Goal: Task Accomplishment & Management: Manage account settings

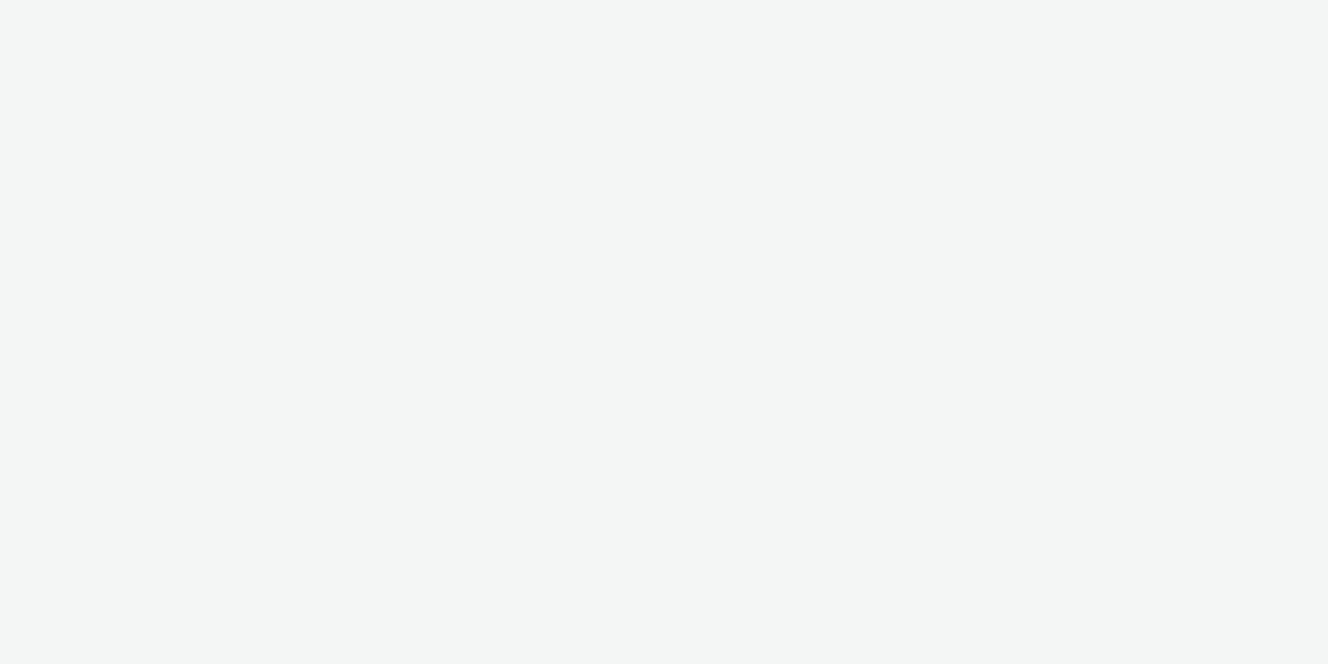
select select "a1548b1e-0fde-418e-992c-2e089afb3761"
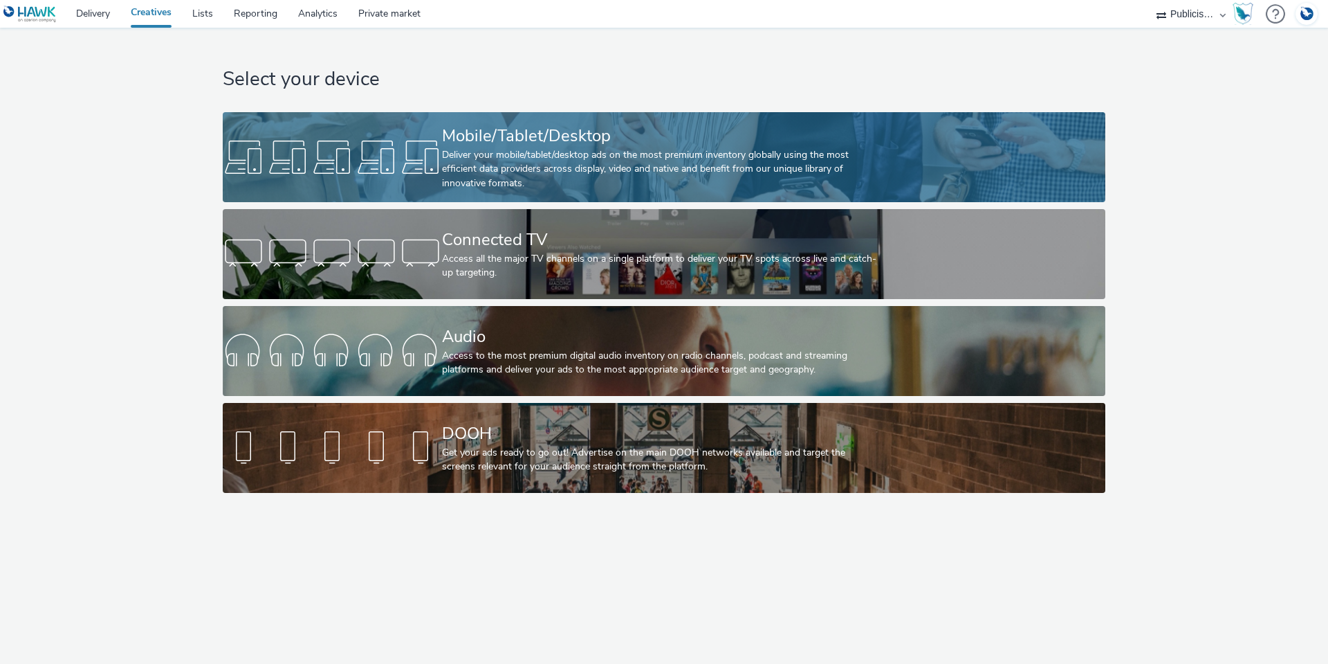
click at [434, 140] on div at bounding box center [332, 157] width 219 height 44
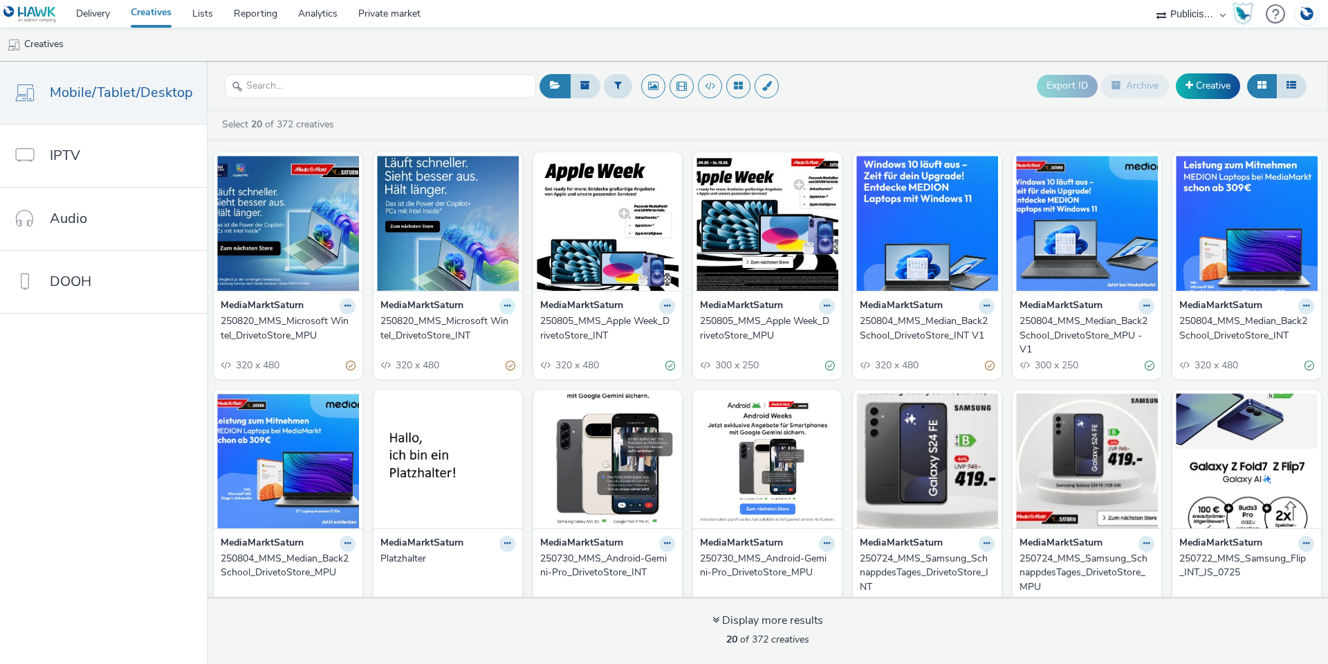
click at [351, 305] on icon at bounding box center [348, 306] width 6 height 8
click at [476, 360] on link "Duplicate" at bounding box center [464, 358] width 104 height 28
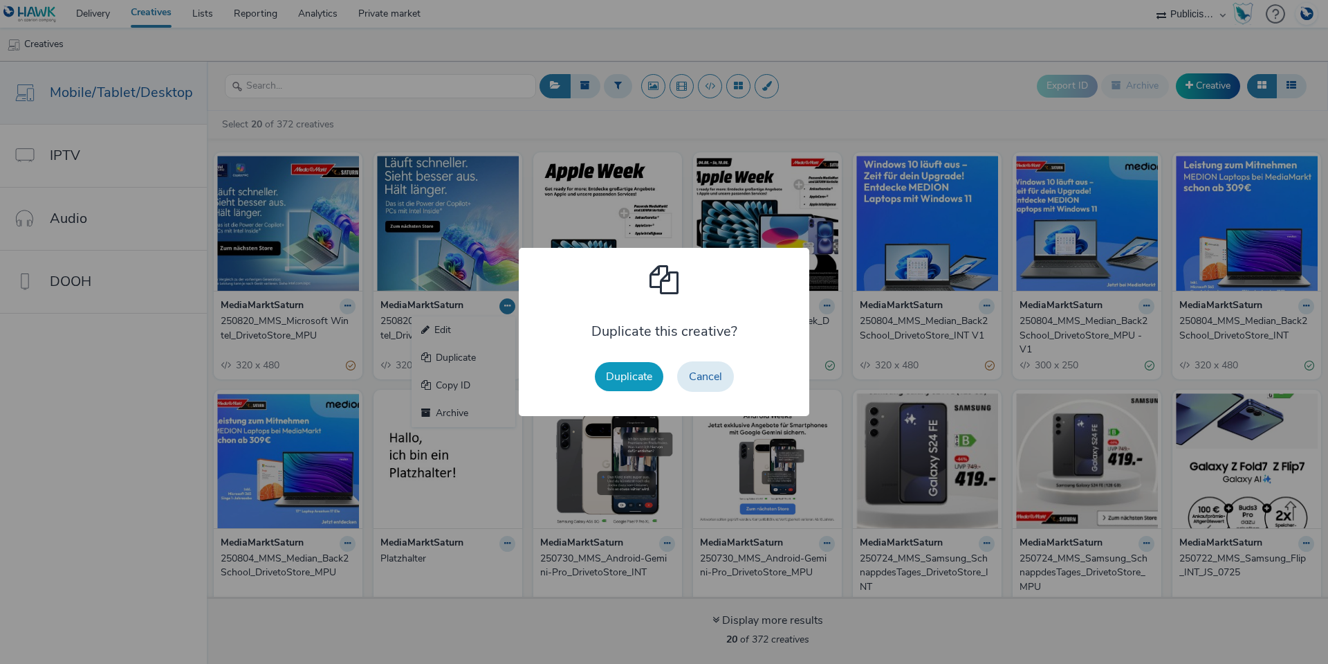
click at [640, 376] on button "Duplicate" at bounding box center [629, 376] width 68 height 29
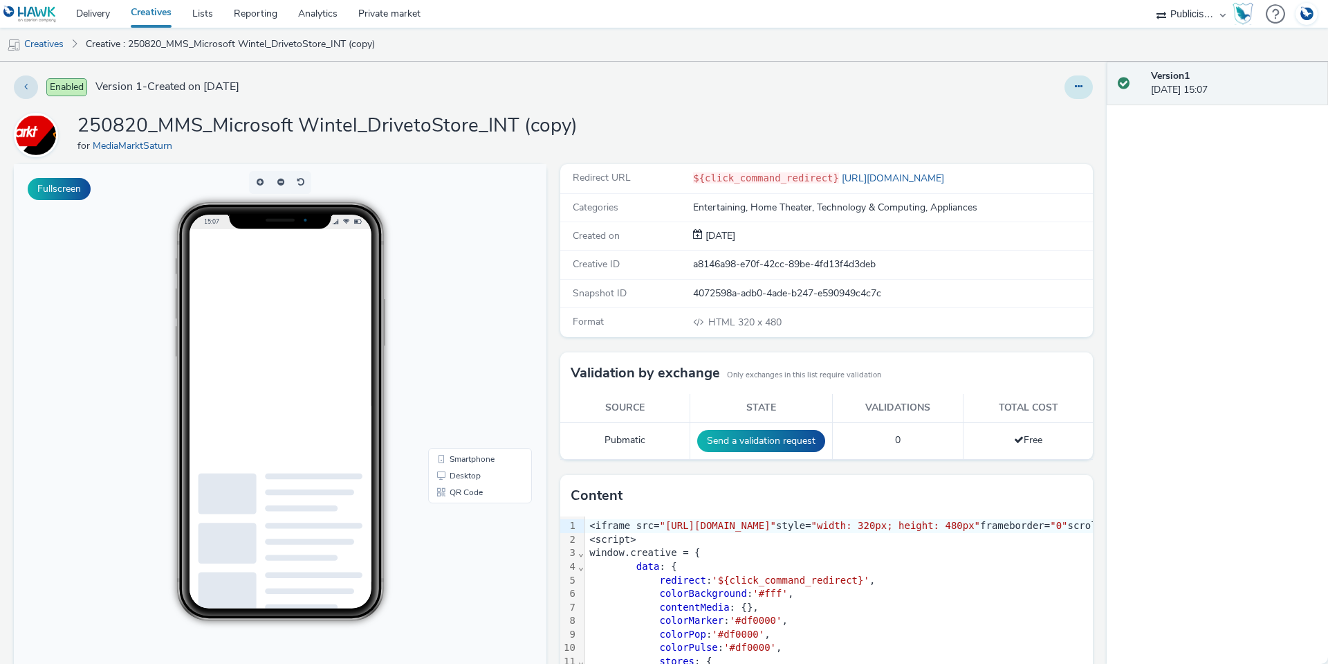
click at [1075, 91] on icon at bounding box center [1079, 87] width 8 height 10
click at [1059, 124] on link "Edit" at bounding box center [1041, 115] width 104 height 28
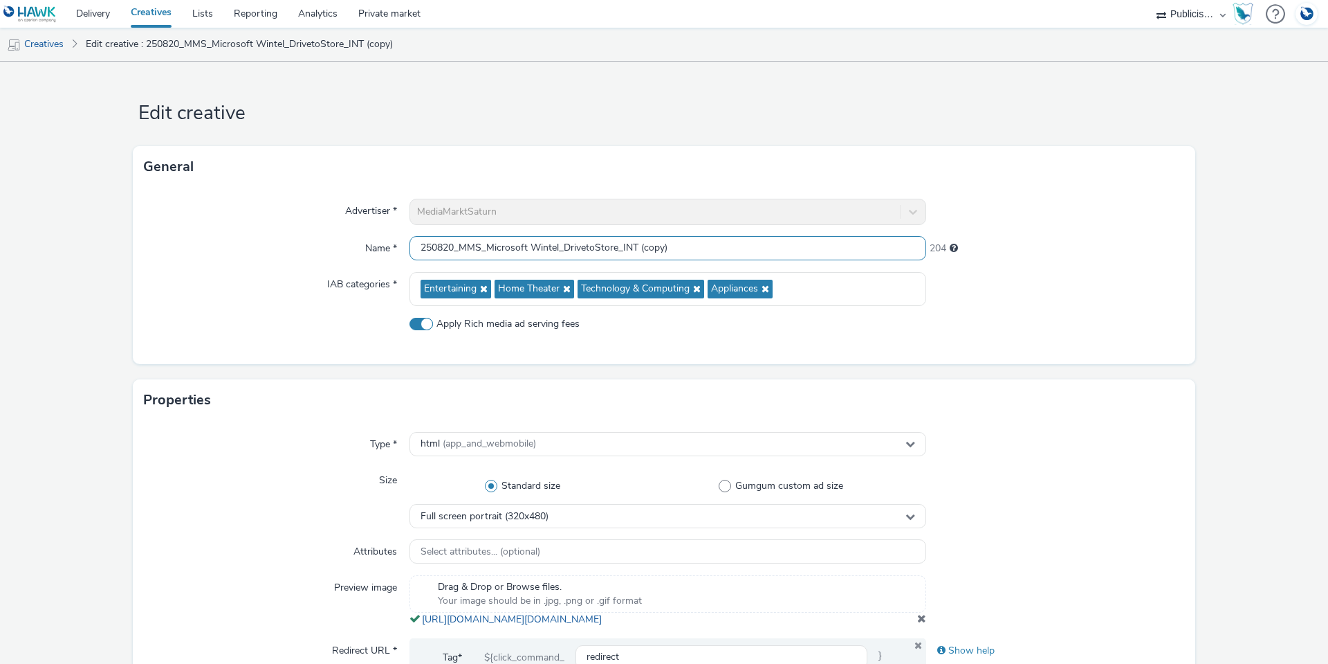
drag, startPoint x: 673, startPoint y: 249, endPoint x: 634, endPoint y: 252, distance: 39.5
click at [634, 252] on input "250820_MMS_Microsoft Wintel_DrivetoStore_INT (copy)" at bounding box center [668, 248] width 517 height 24
drag, startPoint x: 554, startPoint y: 247, endPoint x: 527, endPoint y: 245, distance: 26.4
click at [527, 245] on input "250820_MMS_Microsoft Wintel_DrivetoStore_INT" at bounding box center [668, 248] width 517 height 24
click at [483, 246] on input "250820_MMS_Microsoft Q325_DrivetoStore_INT" at bounding box center [668, 248] width 517 height 24
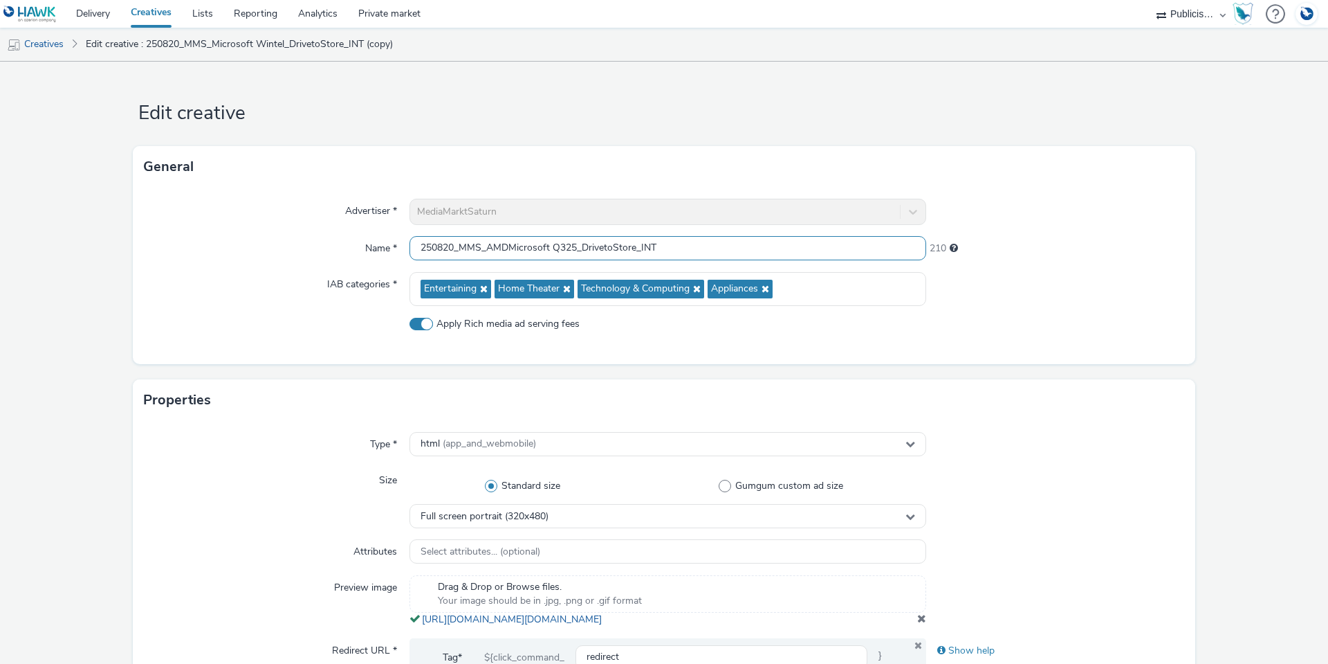
click at [451, 248] on input "250820_MMS_AMDMicrosoft Q325_DrivetoStore_INT" at bounding box center [668, 248] width 517 height 24
click at [298, 257] on div "Name *" at bounding box center [277, 248] width 266 height 25
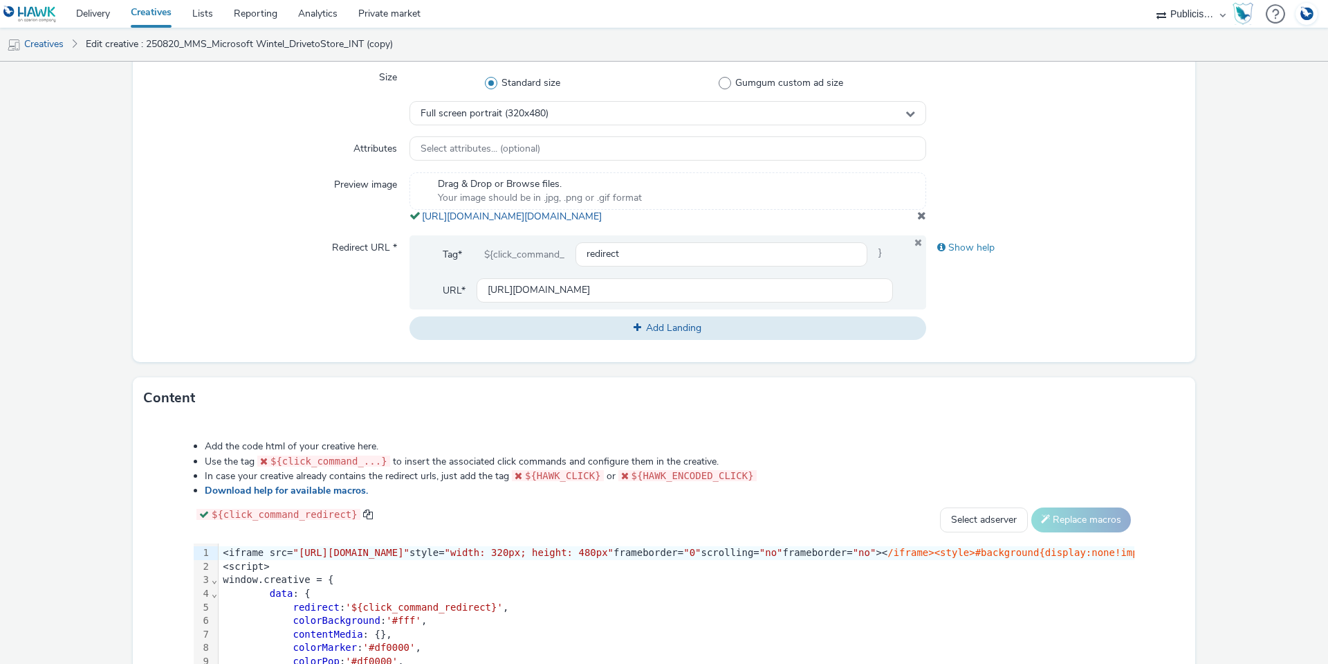
scroll to position [415, 0]
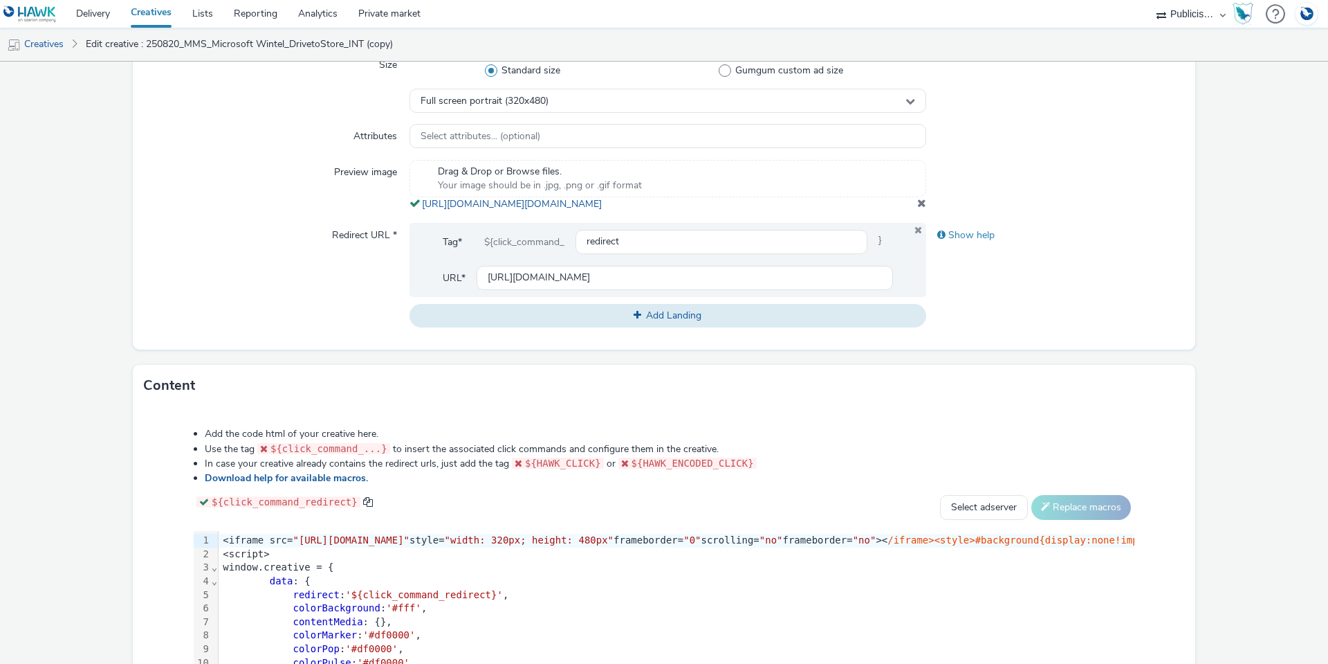
click at [917, 208] on span at bounding box center [921, 202] width 9 height 11
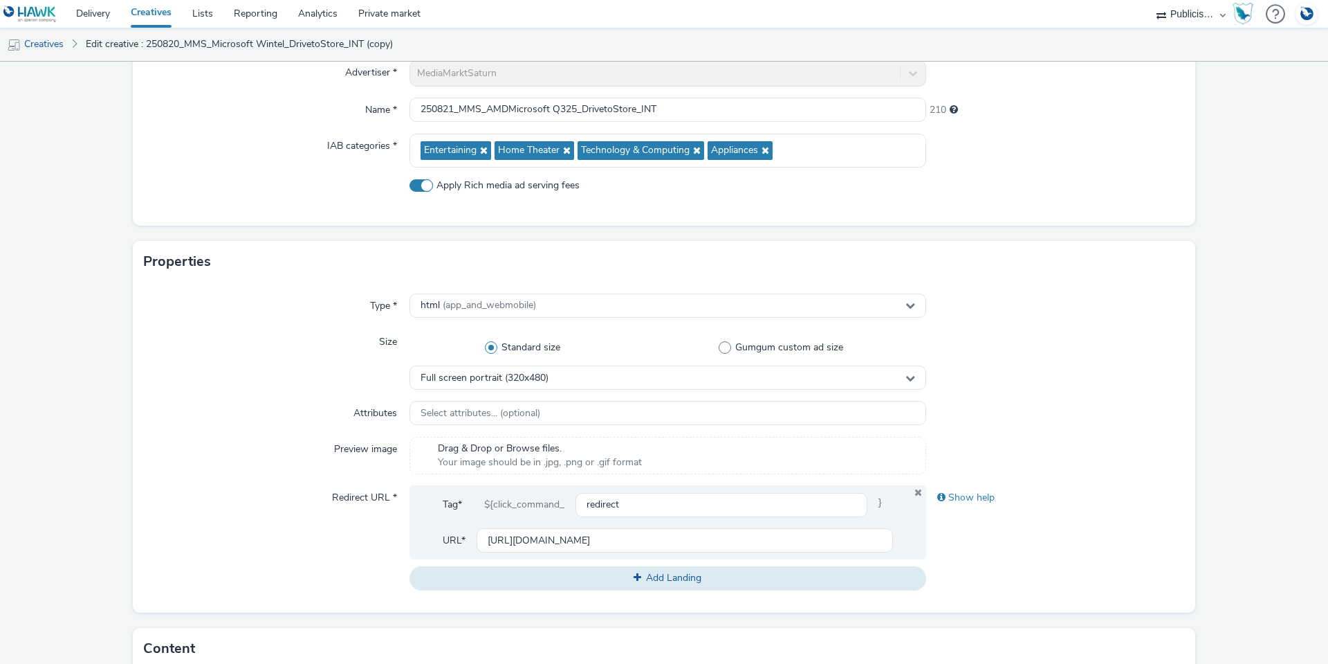
scroll to position [0, 0]
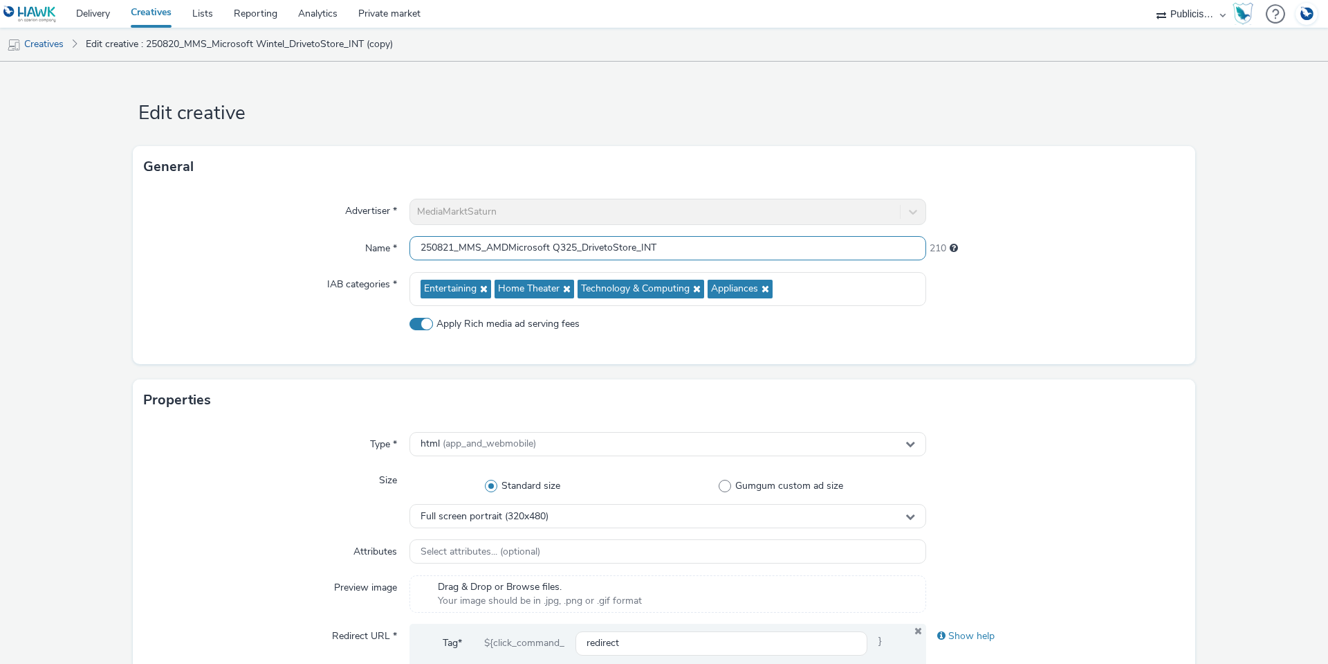
click at [506, 247] on input "250821_MMS_AMDMicrosoft Q325_DrivetoStore_INT" at bounding box center [668, 248] width 517 height 24
type input "250821_MMS_AMD Microsoft Q325_DrivetoStore_INT"
click at [193, 269] on div "Advertiser * MediaMarktSaturn Name * 250821_MMS_AMD Microsoft Q325_DrivetoStore…" at bounding box center [664, 276] width 1063 height 176
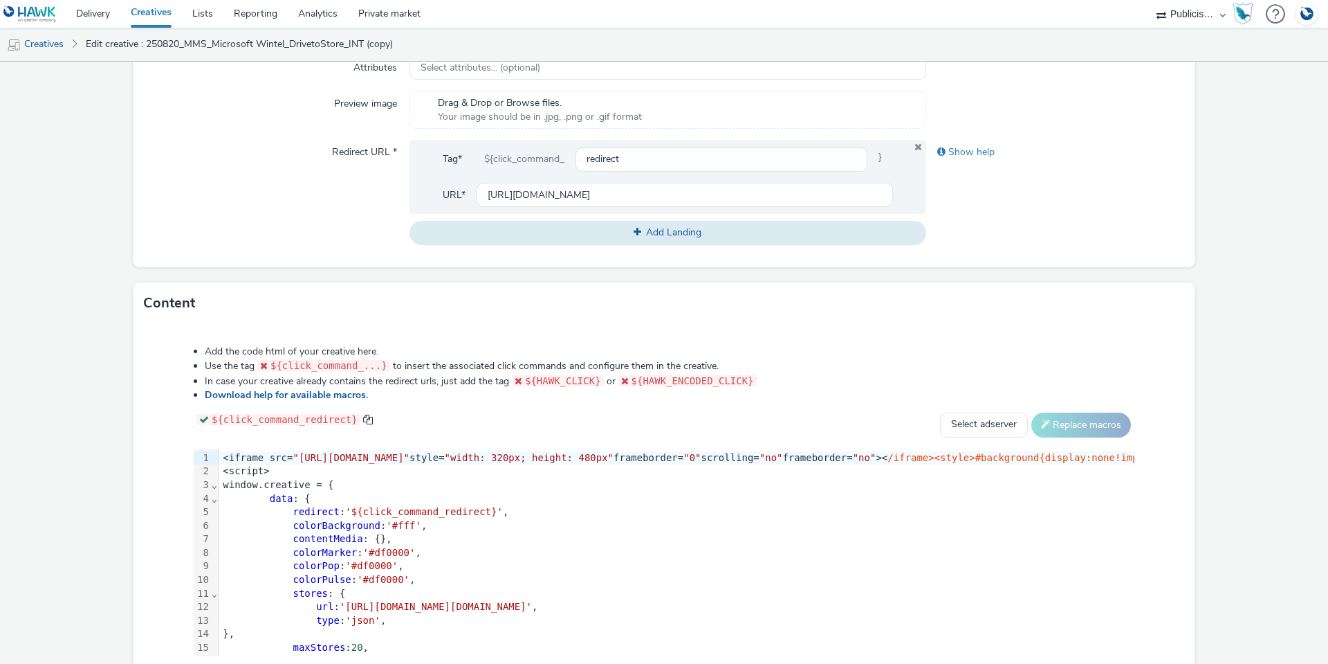
scroll to position [484, 0]
click at [536, 118] on span "Your image should be in .jpg, .png or .gif format" at bounding box center [540, 116] width 204 height 14
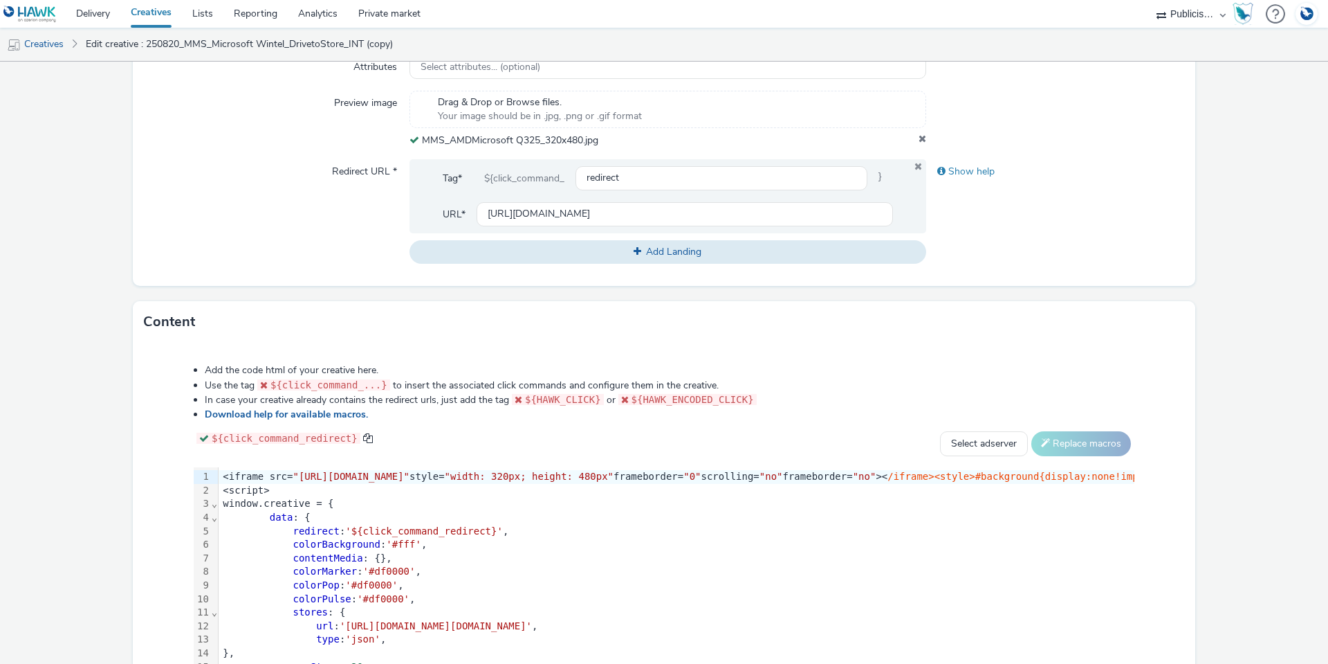
click at [524, 515] on div "data : {" at bounding box center [726, 518] width 1014 height 14
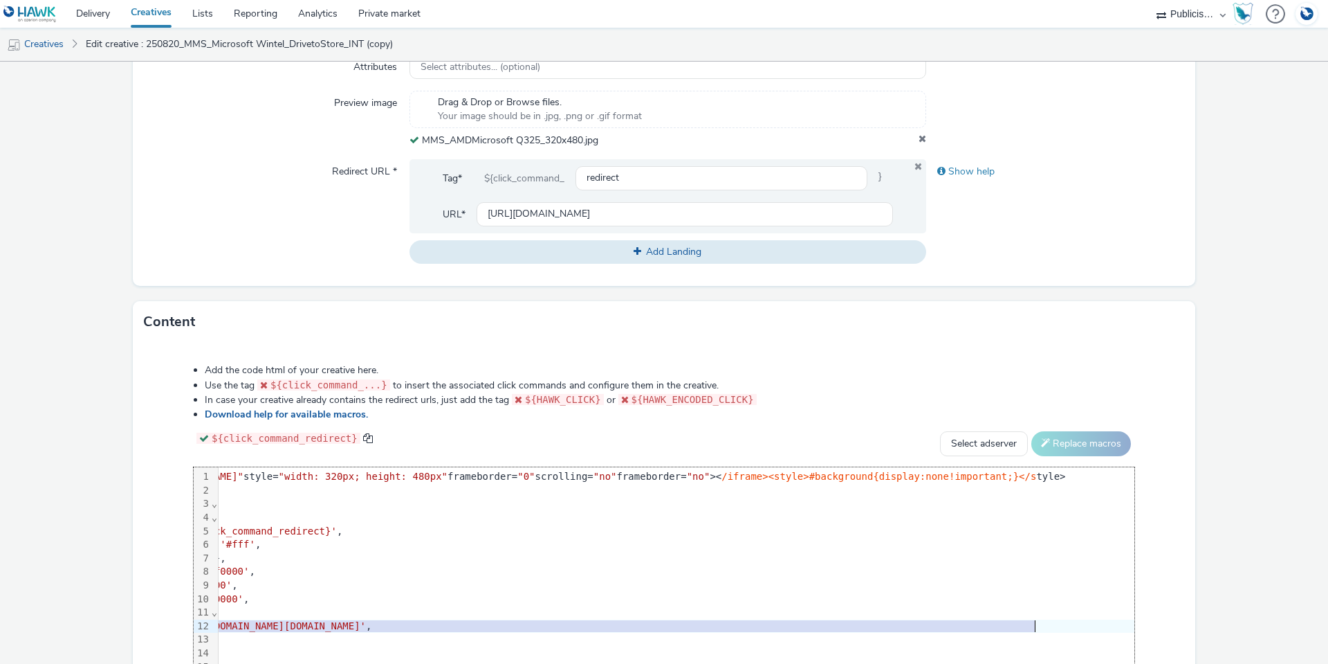
scroll to position [0, 172]
drag, startPoint x: 338, startPoint y: 624, endPoint x: 1016, endPoint y: 626, distance: 677.4
click at [360, 626] on span "'[URL][DOMAIN_NAME][DOMAIN_NAME]'" at bounding box center [263, 625] width 192 height 11
copy span "[URL][DOMAIN_NAME][DOMAIN_NAME]"
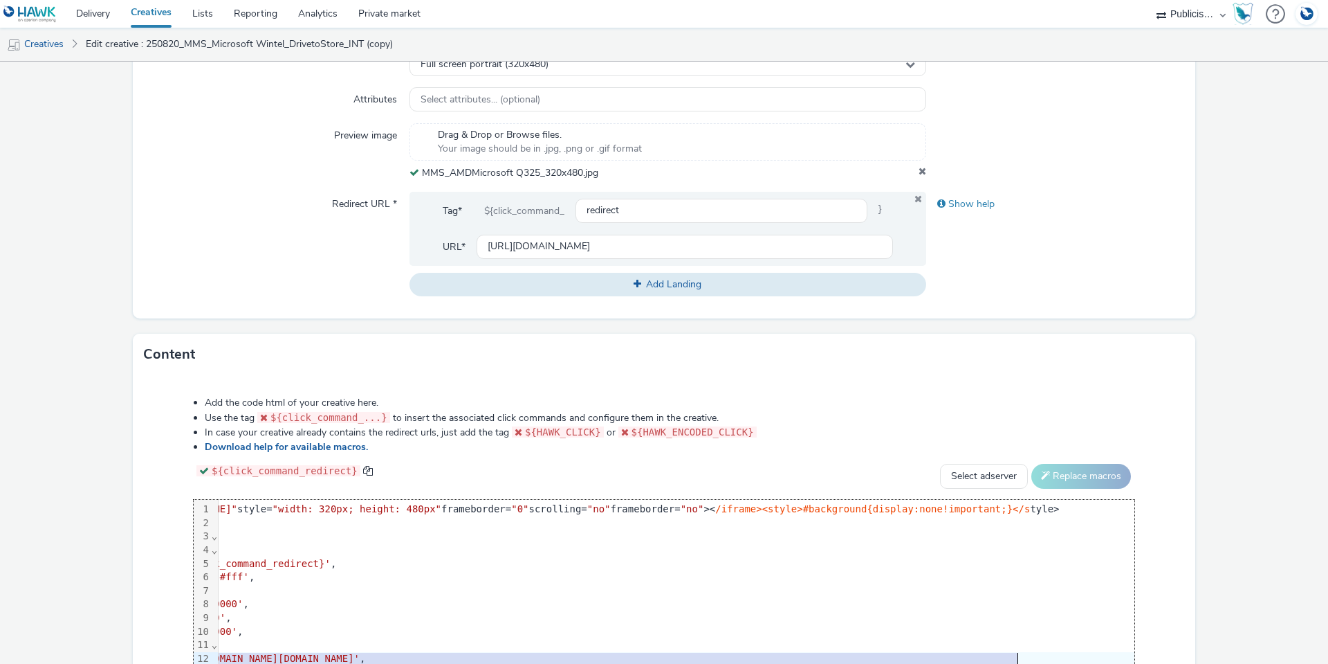
scroll to position [587, 0]
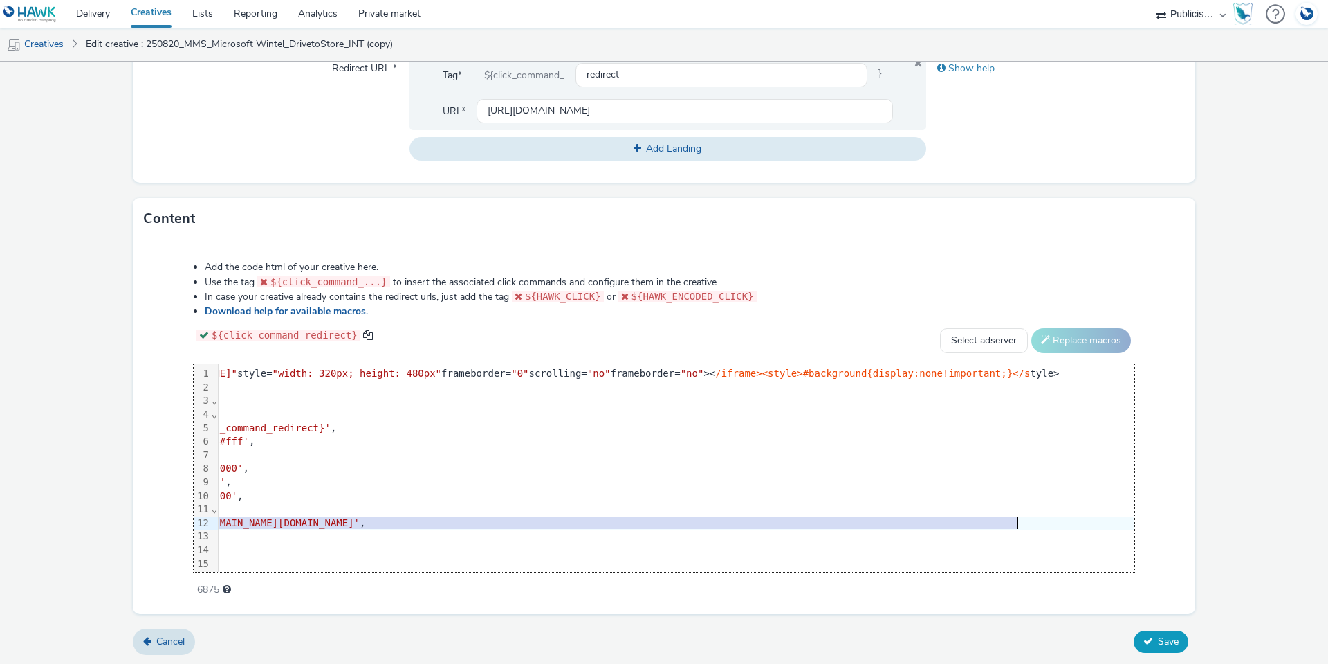
click at [1158, 637] on span "Save" at bounding box center [1168, 640] width 21 height 13
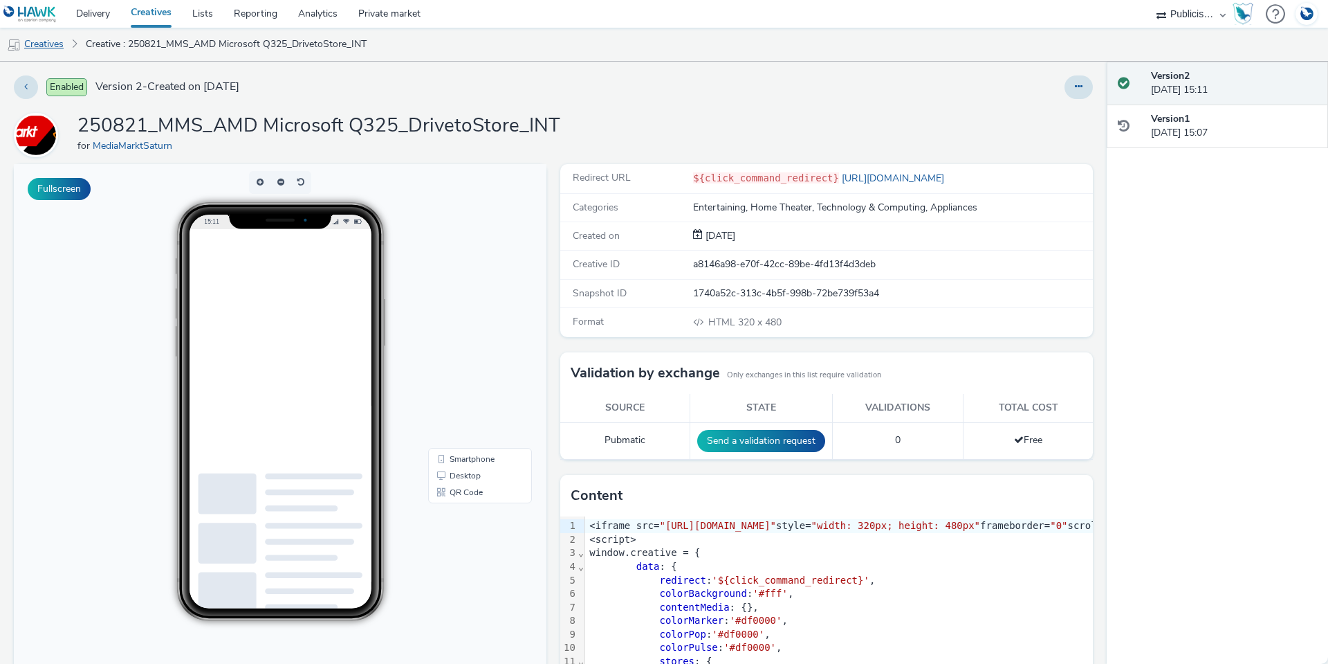
click at [39, 44] on link "Creatives" at bounding box center [35, 44] width 71 height 33
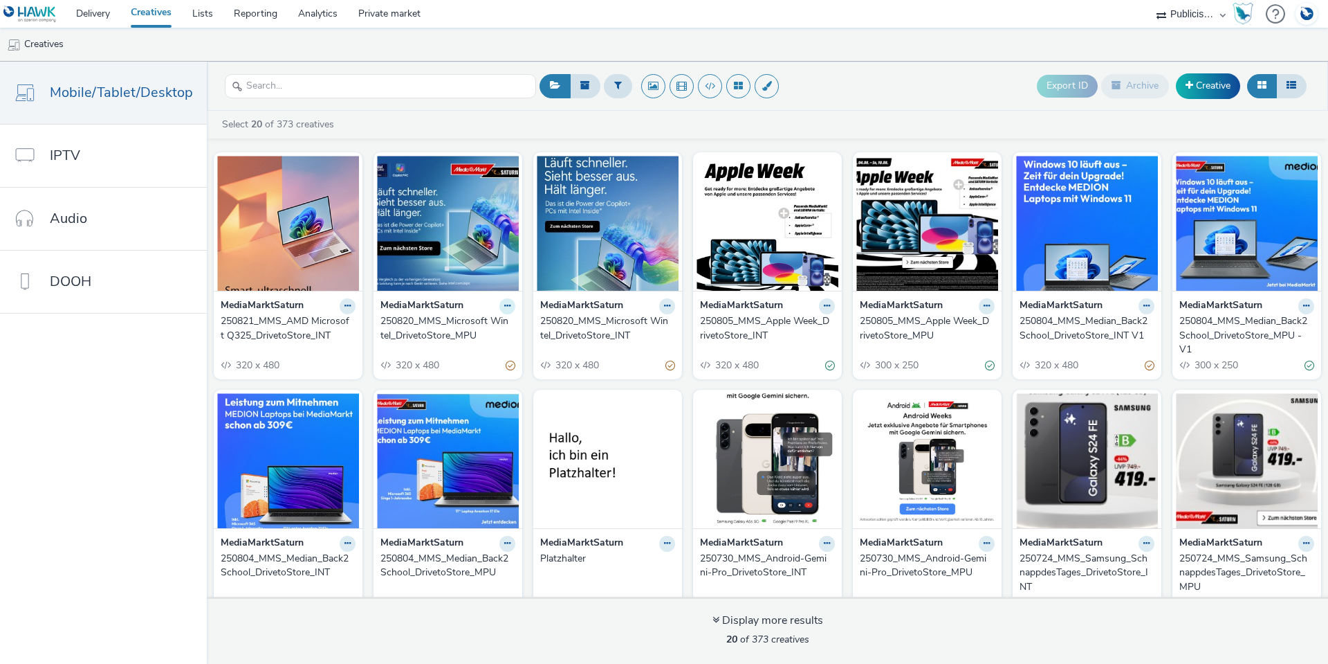
click at [356, 301] on button at bounding box center [348, 306] width 16 height 16
click at [474, 365] on link "Duplicate" at bounding box center [464, 358] width 104 height 28
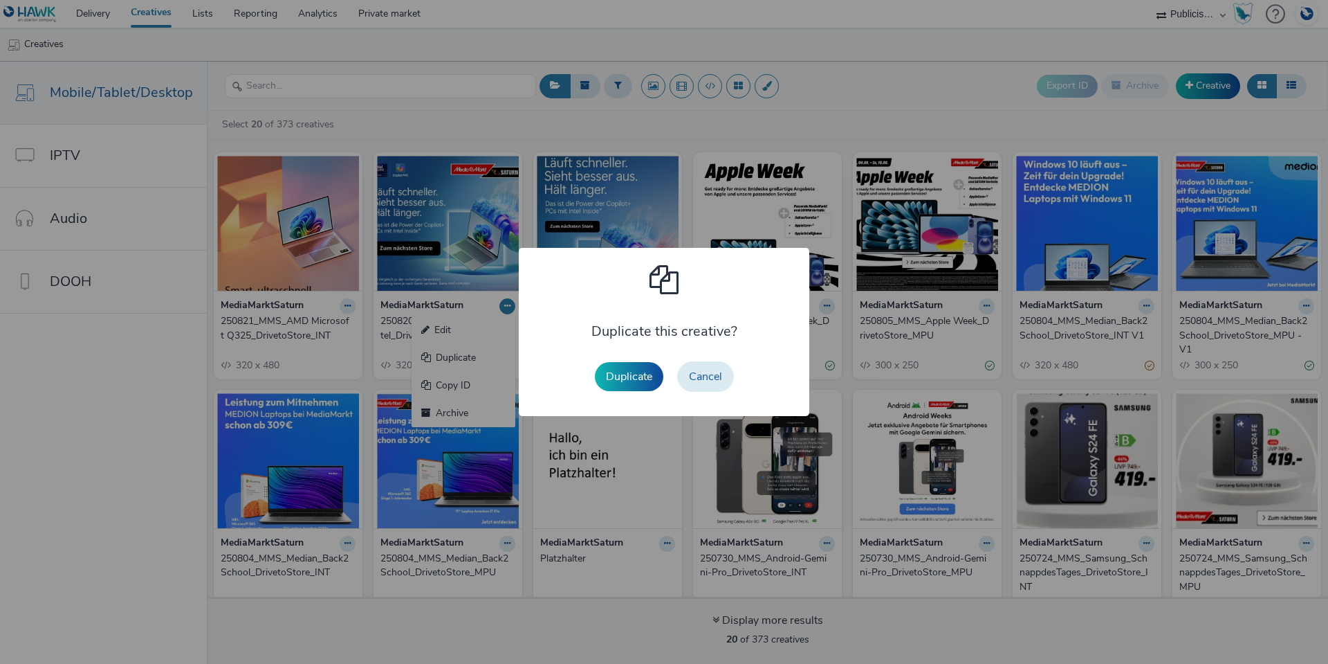
click at [618, 375] on button "Duplicate" at bounding box center [629, 376] width 68 height 29
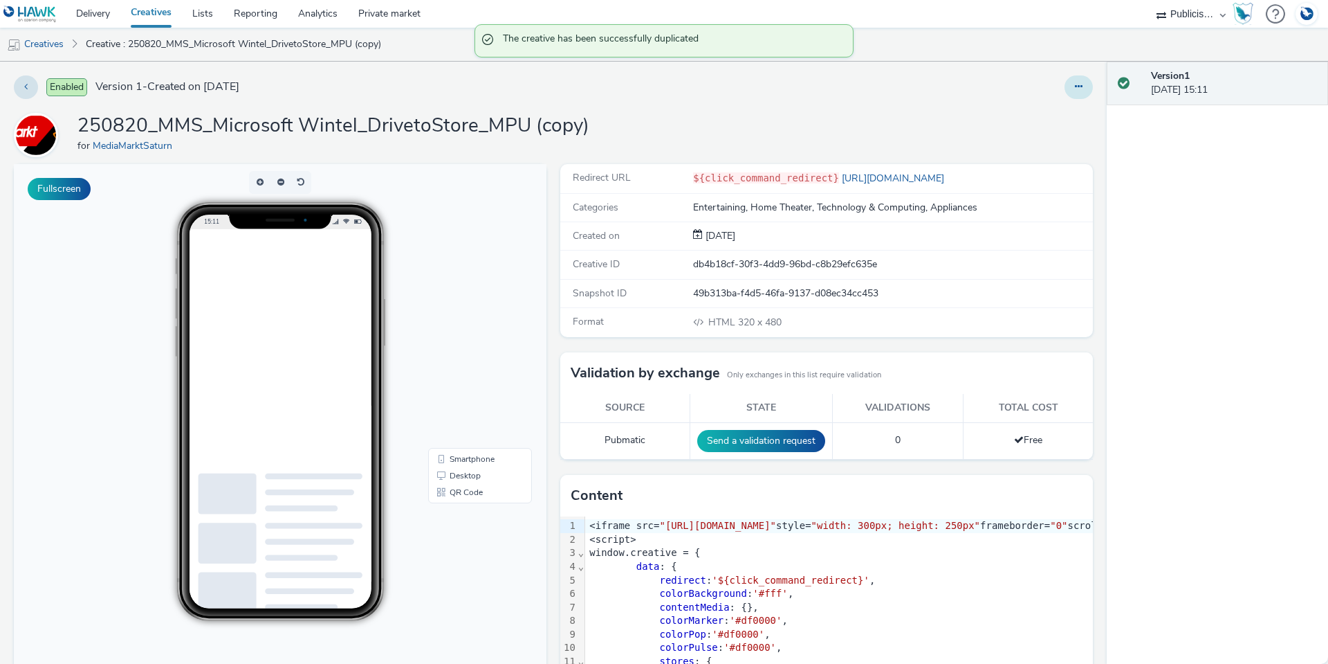
click at [1075, 89] on icon at bounding box center [1079, 87] width 8 height 10
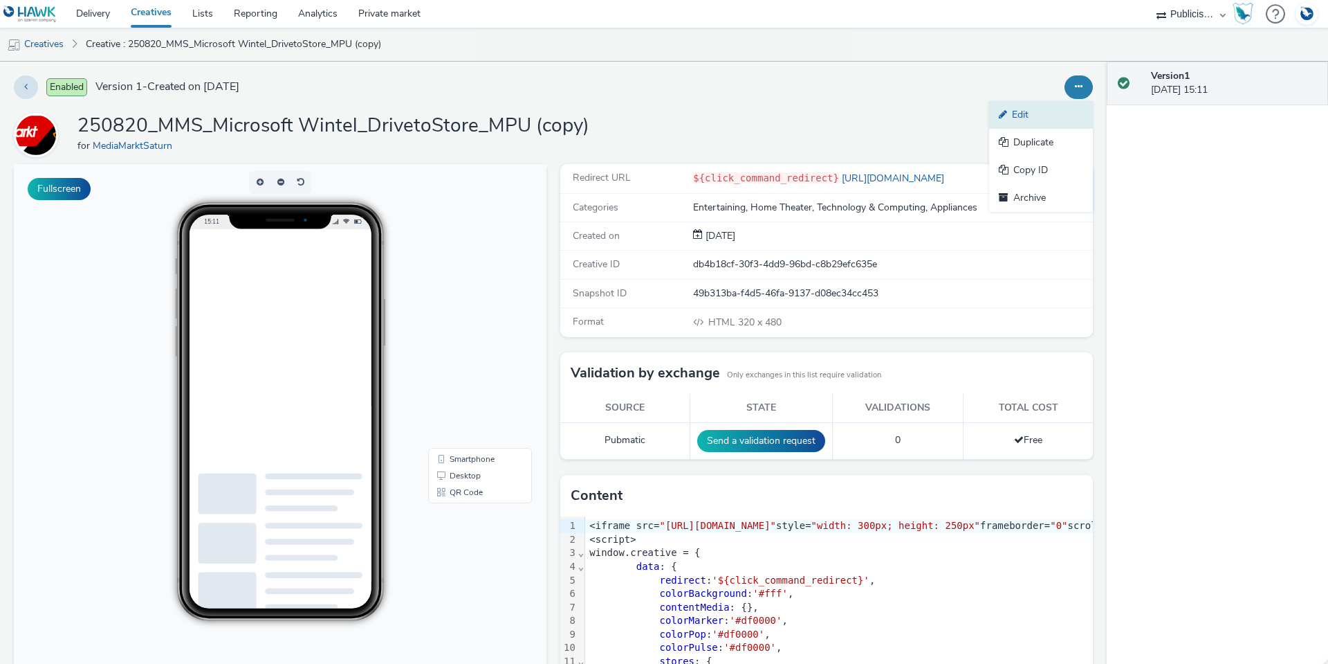
click at [1046, 113] on link "Edit" at bounding box center [1041, 115] width 104 height 28
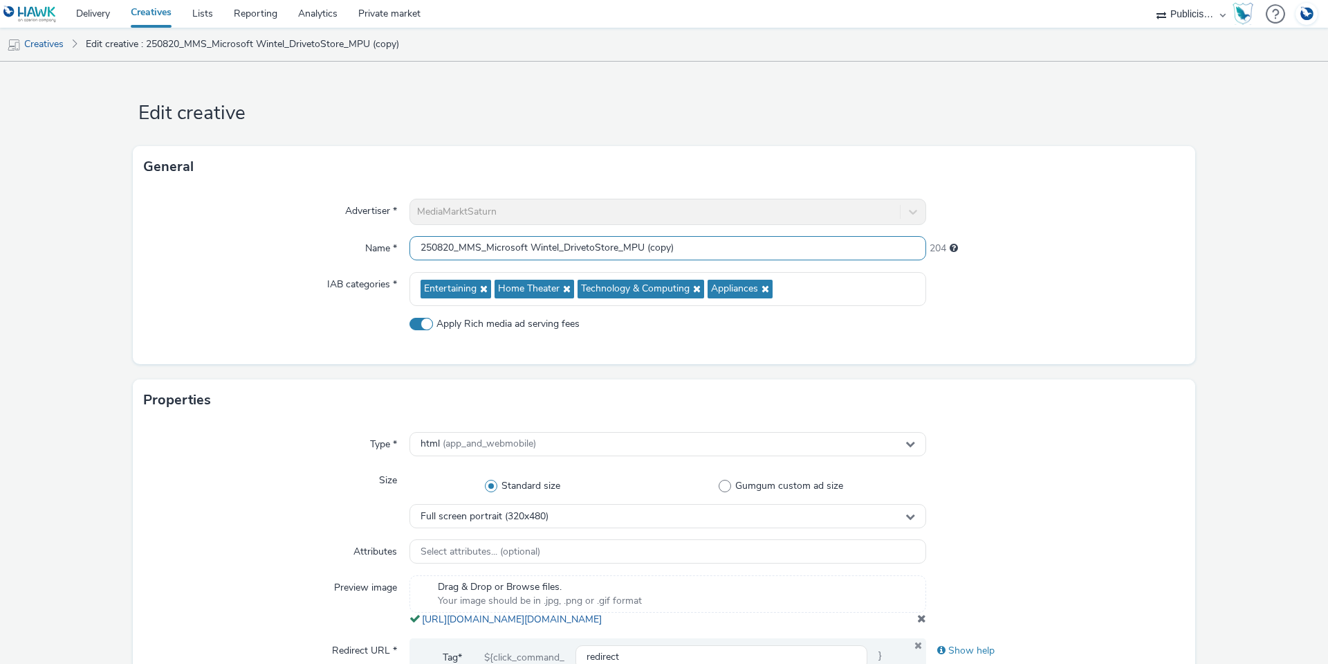
drag, startPoint x: 711, startPoint y: 248, endPoint x: 640, endPoint y: 247, distance: 71.3
click at [640, 248] on input "250820_MMS_Microsoft Wintel_DrivetoStore_MPU (copy)" at bounding box center [668, 248] width 517 height 24
click at [483, 248] on input "250820_MMS_Microsoft Wintel_DrivetoStore_MPU" at bounding box center [668, 248] width 517 height 24
type input "250820_MMS_AMD Microsoft Q325_DrivetoStore_MPU"
click at [275, 301] on div "IAB categories *" at bounding box center [277, 289] width 266 height 34
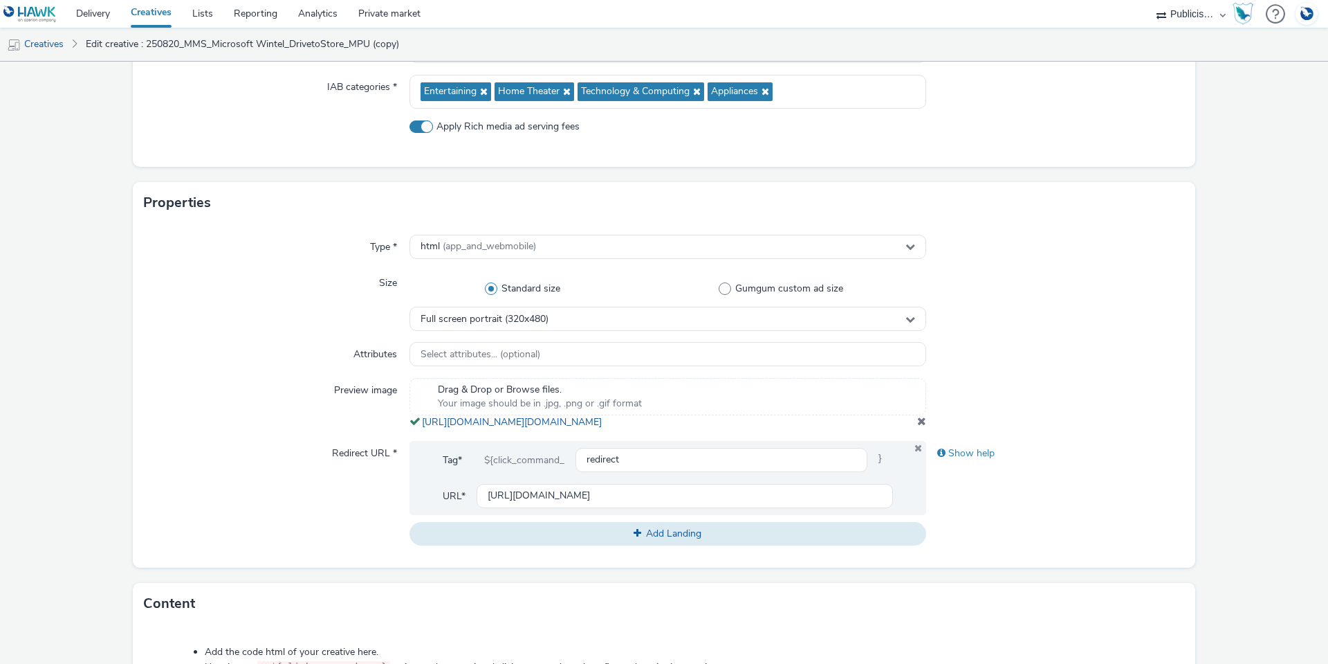
scroll to position [277, 0]
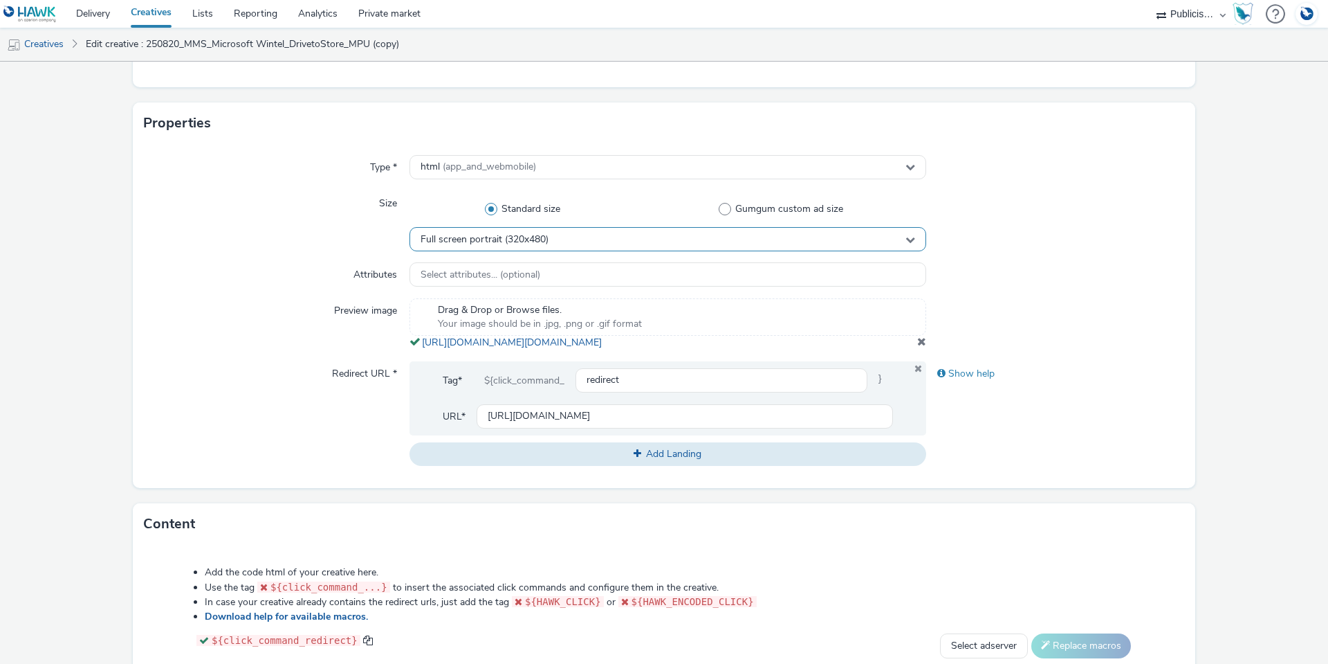
click at [518, 243] on span "Full screen portrait (320x480)" at bounding box center [485, 240] width 128 height 12
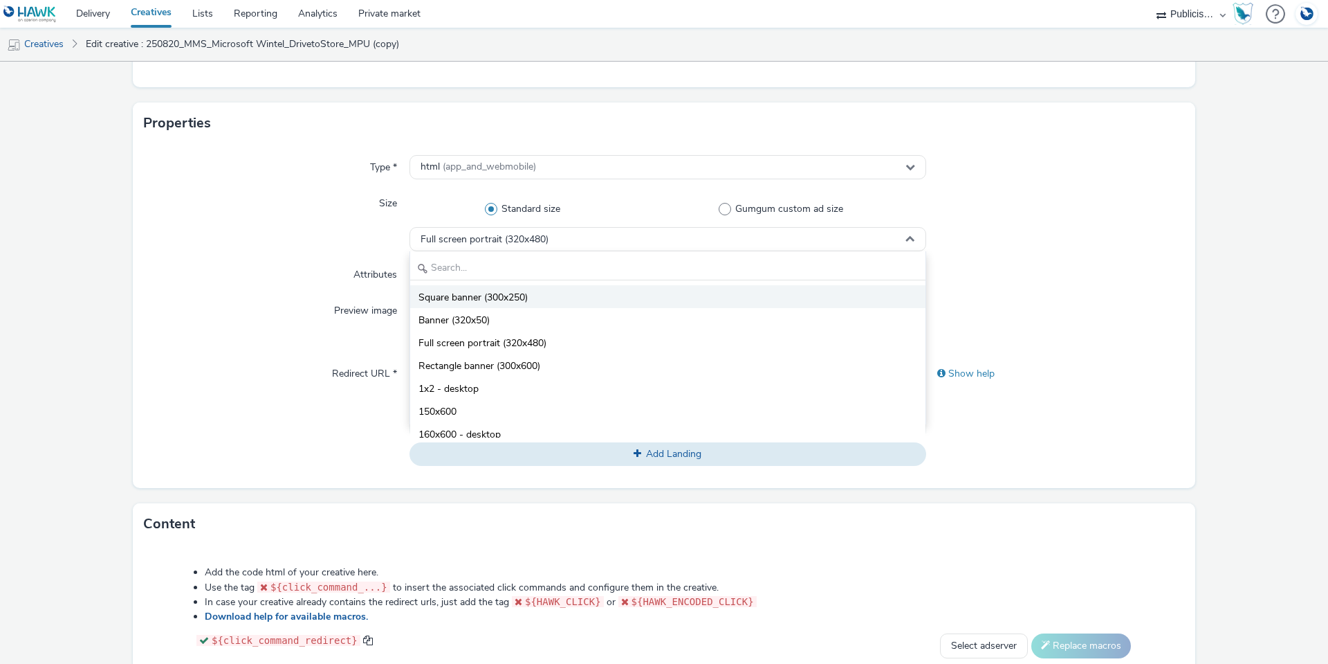
click at [511, 301] on span "Square banner (300x250)" at bounding box center [473, 298] width 109 height 14
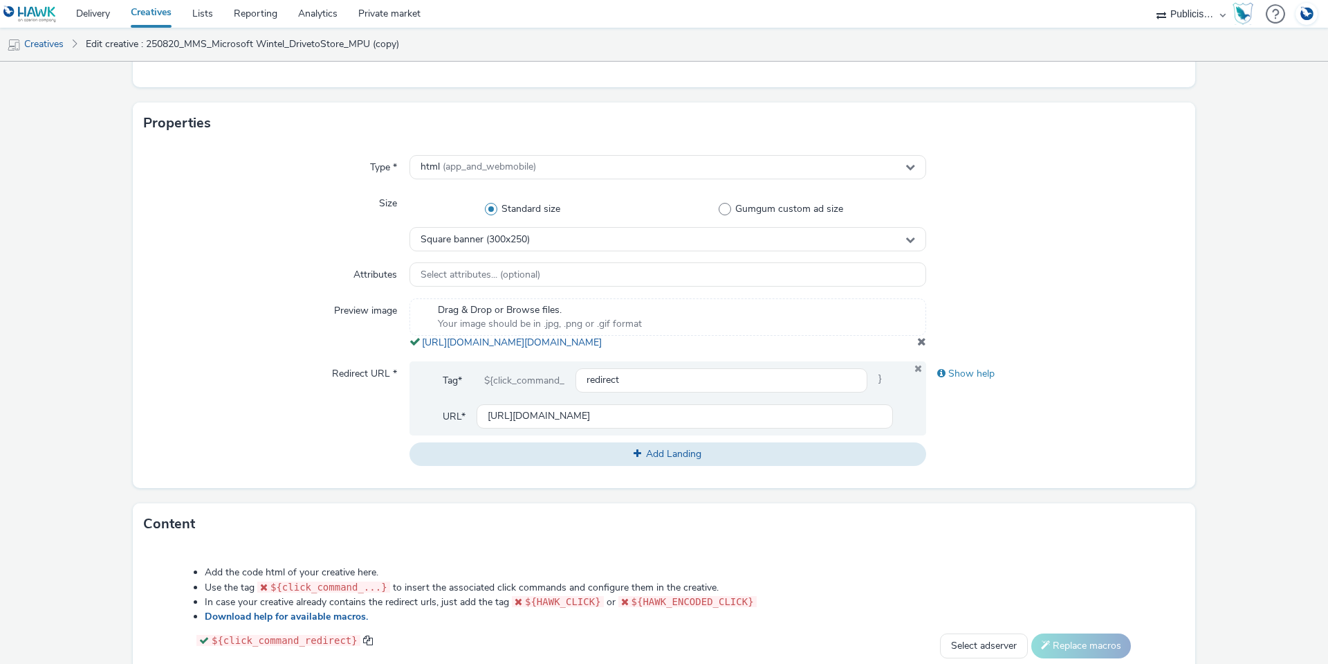
click at [304, 239] on div "Size" at bounding box center [277, 221] width 266 height 60
click at [917, 347] on span at bounding box center [921, 341] width 9 height 11
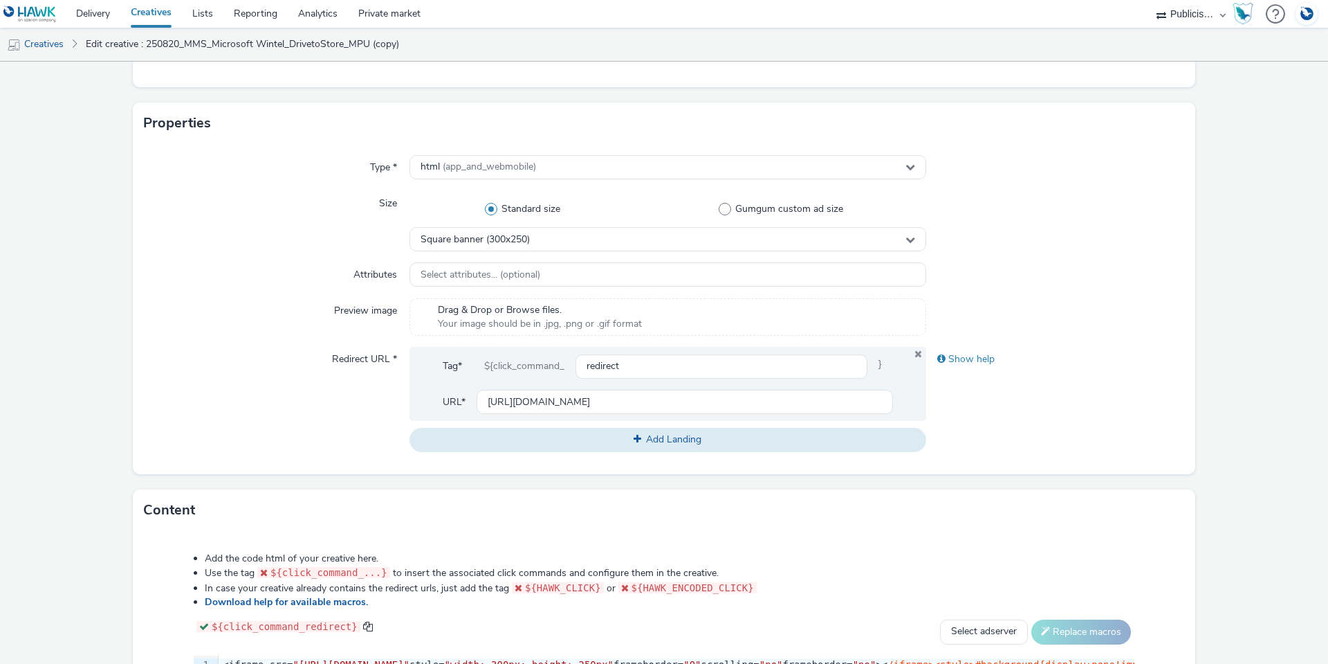
click at [431, 322] on div "Drag & Drop or Browse files. Your image should be in .jpg, .png or .gif format" at bounding box center [540, 317] width 218 height 28
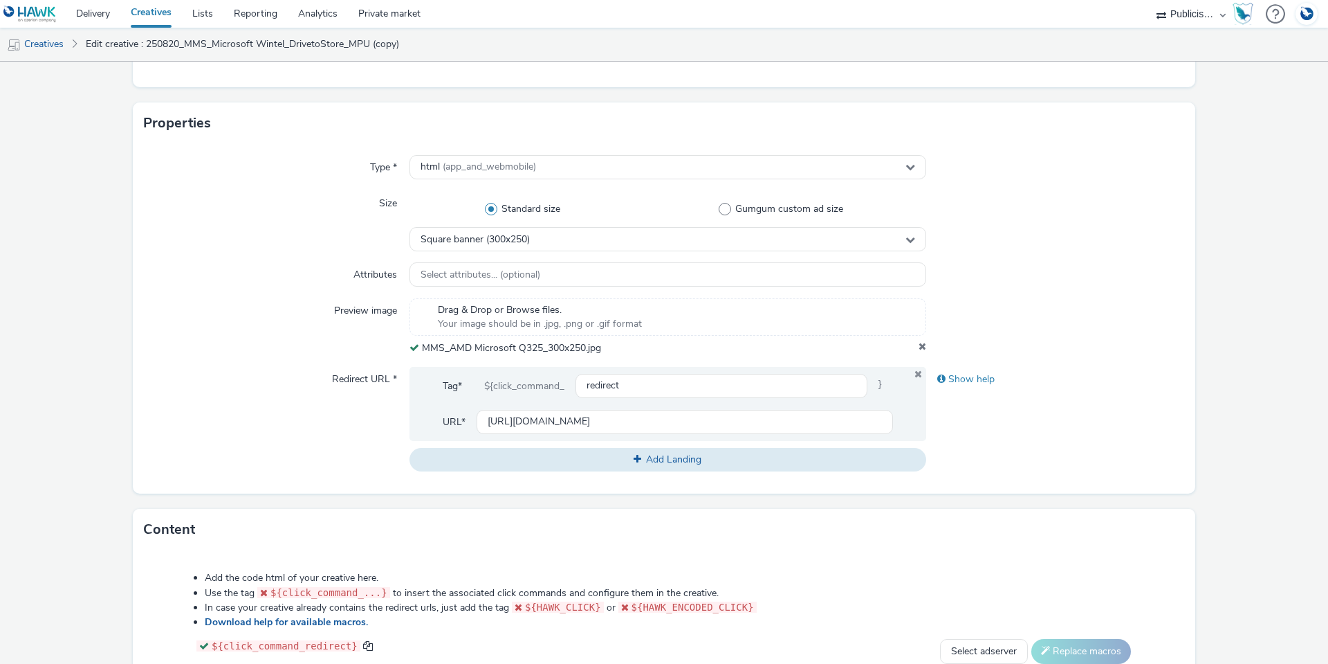
click at [1124, 315] on div at bounding box center [1055, 326] width 259 height 57
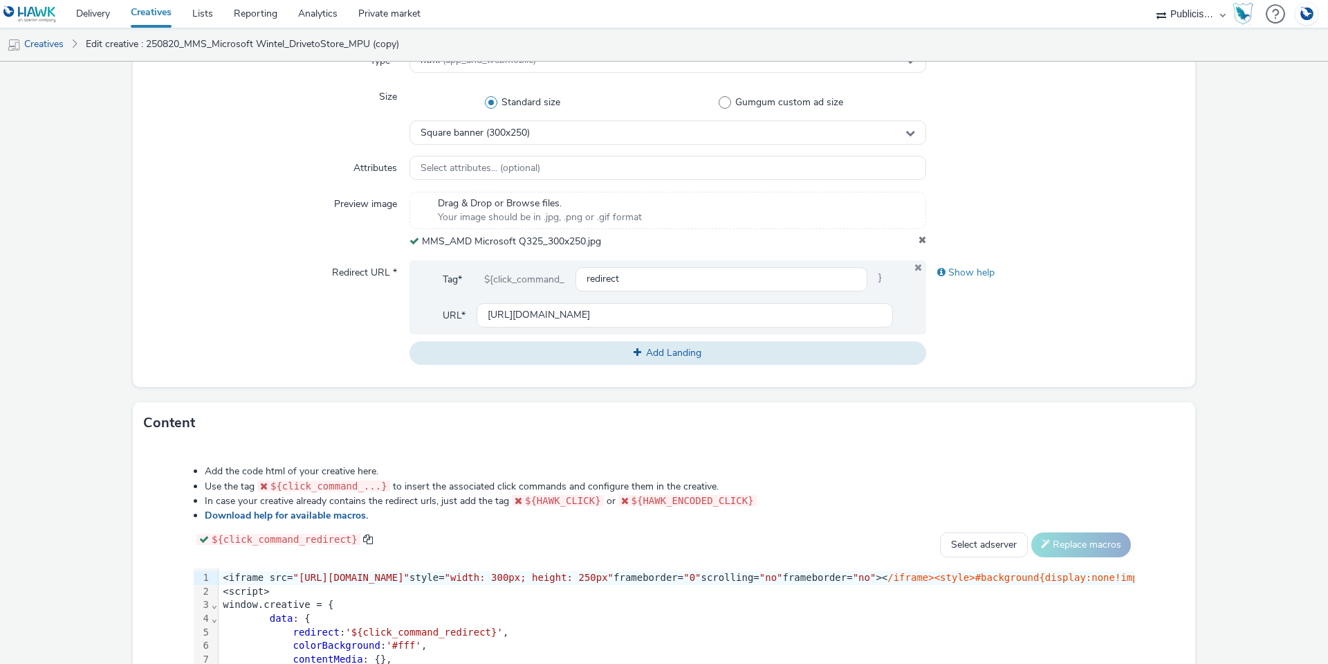
scroll to position [587, 0]
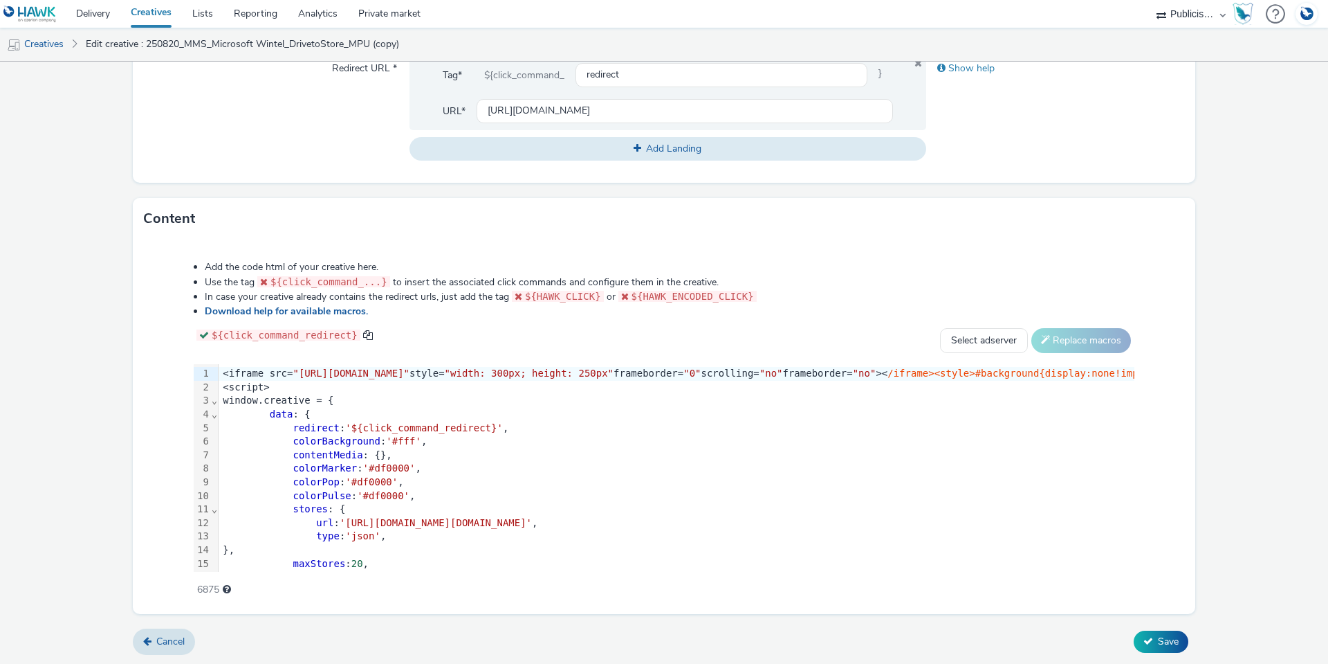
click at [661, 444] on div "colorBackground : '#fff' ," at bounding box center [726, 442] width 1014 height 14
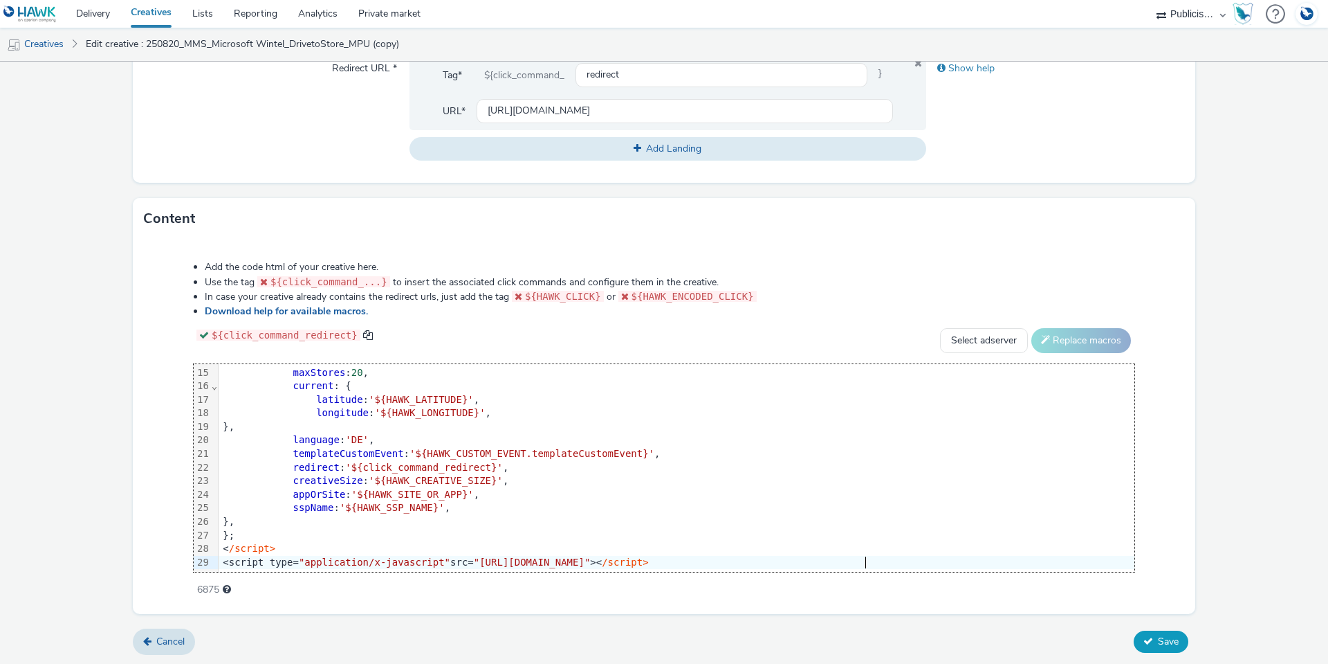
click at [1160, 637] on span "Save" at bounding box center [1168, 640] width 21 height 13
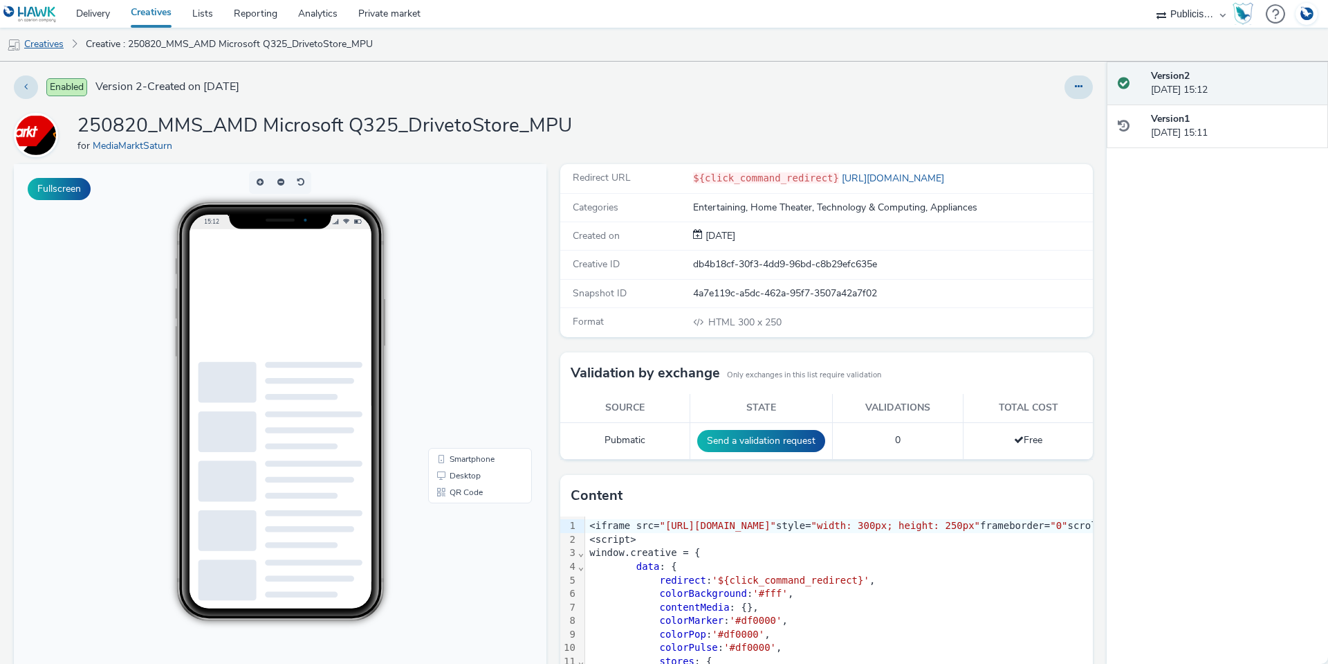
click at [51, 45] on link "Creatives" at bounding box center [35, 44] width 71 height 33
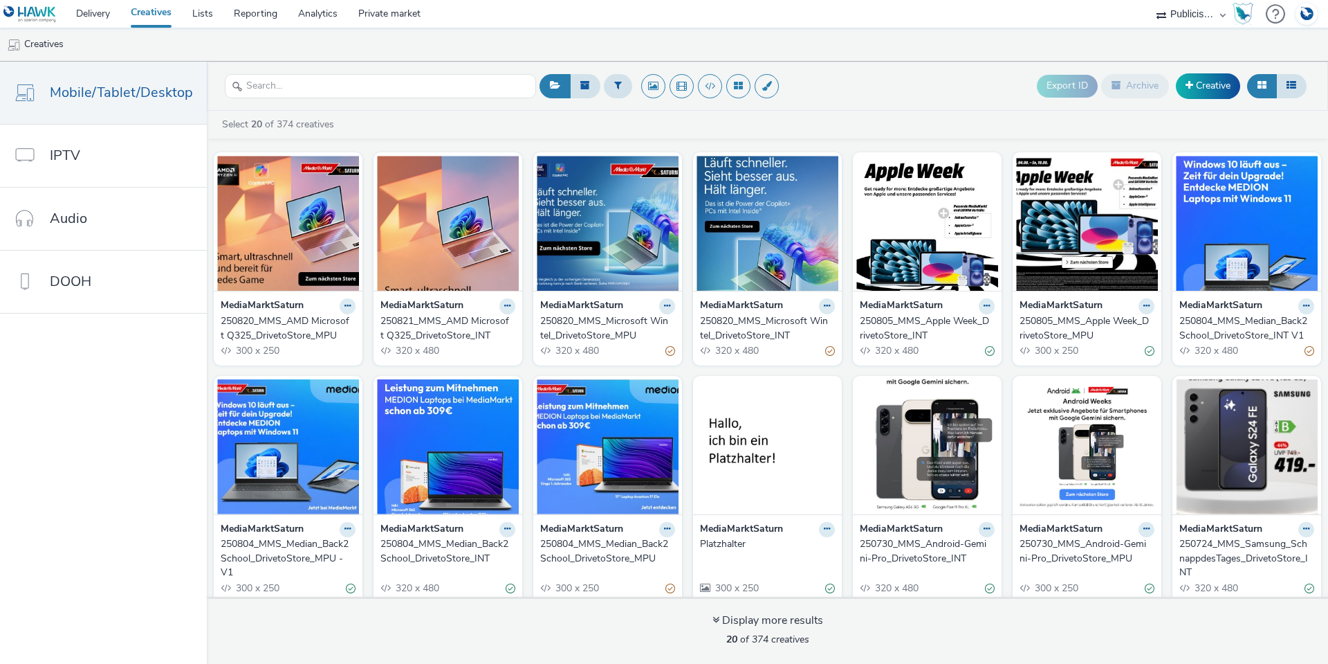
click at [551, 325] on div "250820_MMS_Microsoft Wintel_DrivetoStore_MPU" at bounding box center [604, 328] width 129 height 28
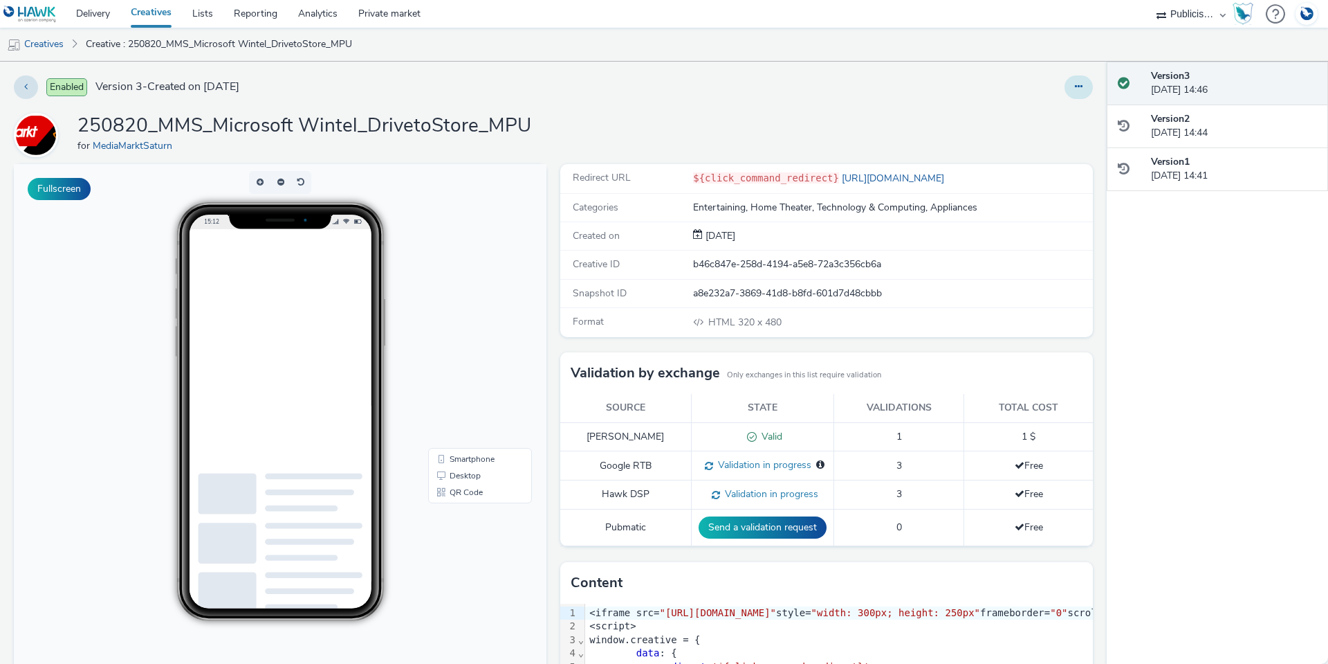
click at [1072, 76] on button at bounding box center [1079, 87] width 28 height 24
click at [1018, 111] on link "Edit" at bounding box center [1041, 115] width 104 height 28
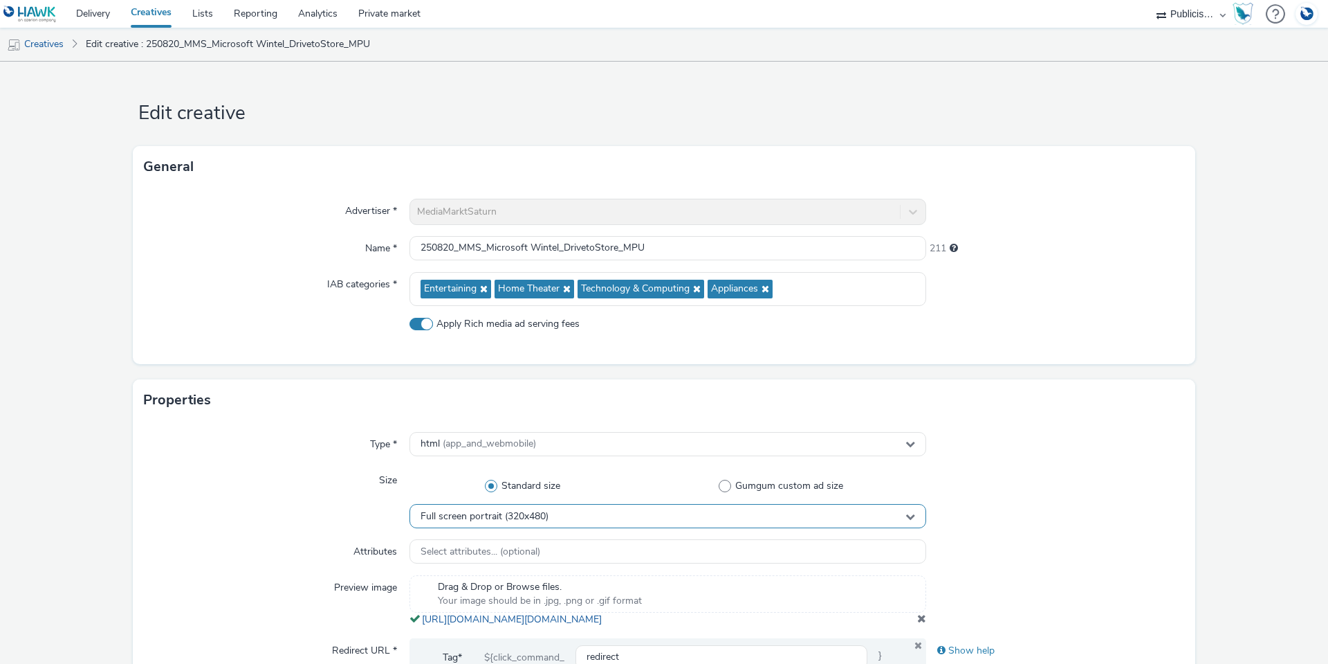
click at [821, 516] on div "Full screen portrait (320x480)" at bounding box center [668, 516] width 517 height 24
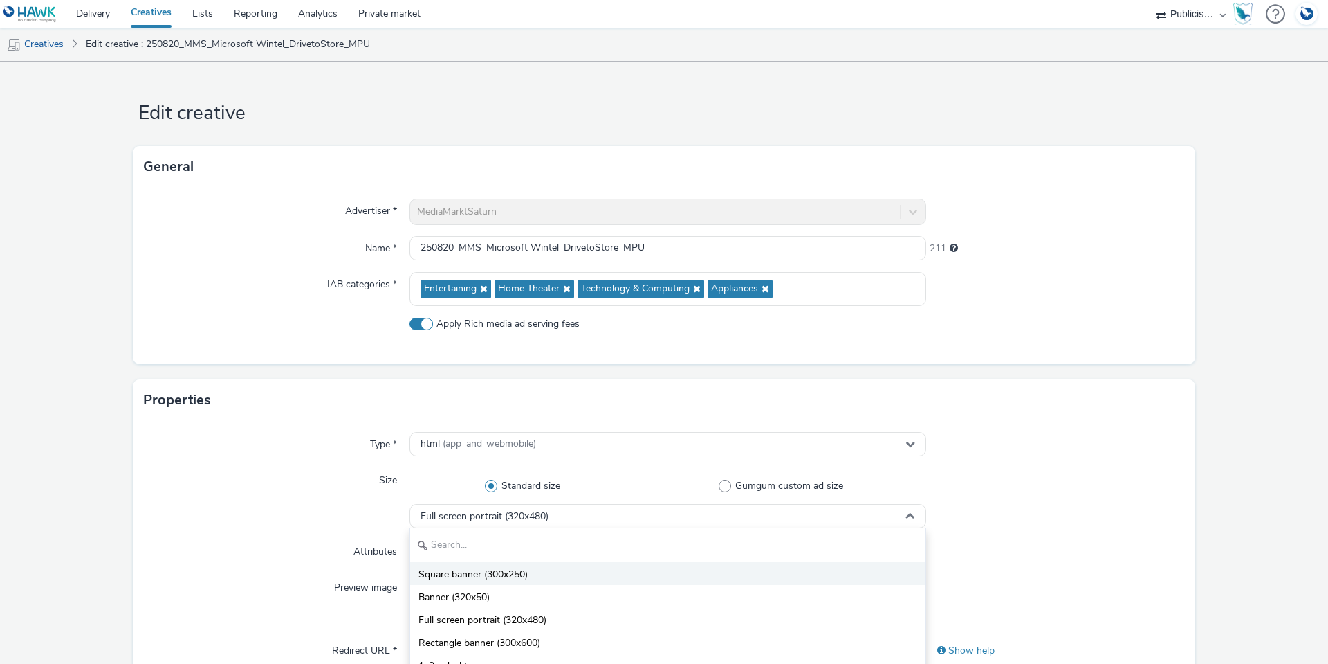
click at [538, 576] on li "Square banner (300x250)" at bounding box center [667, 573] width 515 height 23
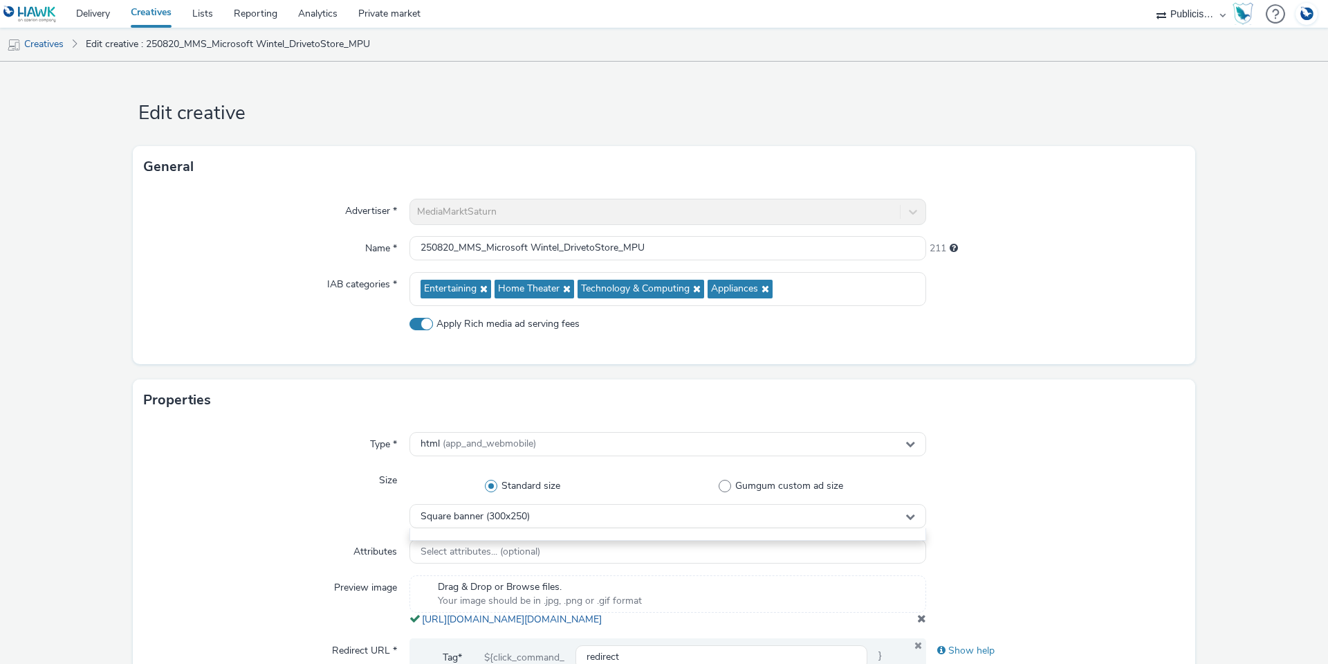
click at [1199, 475] on form "Edit creative General Advertiser * MediaMarktSaturn Name * 250820_MMS_Microsoft…" at bounding box center [664, 654] width 1328 height 1185
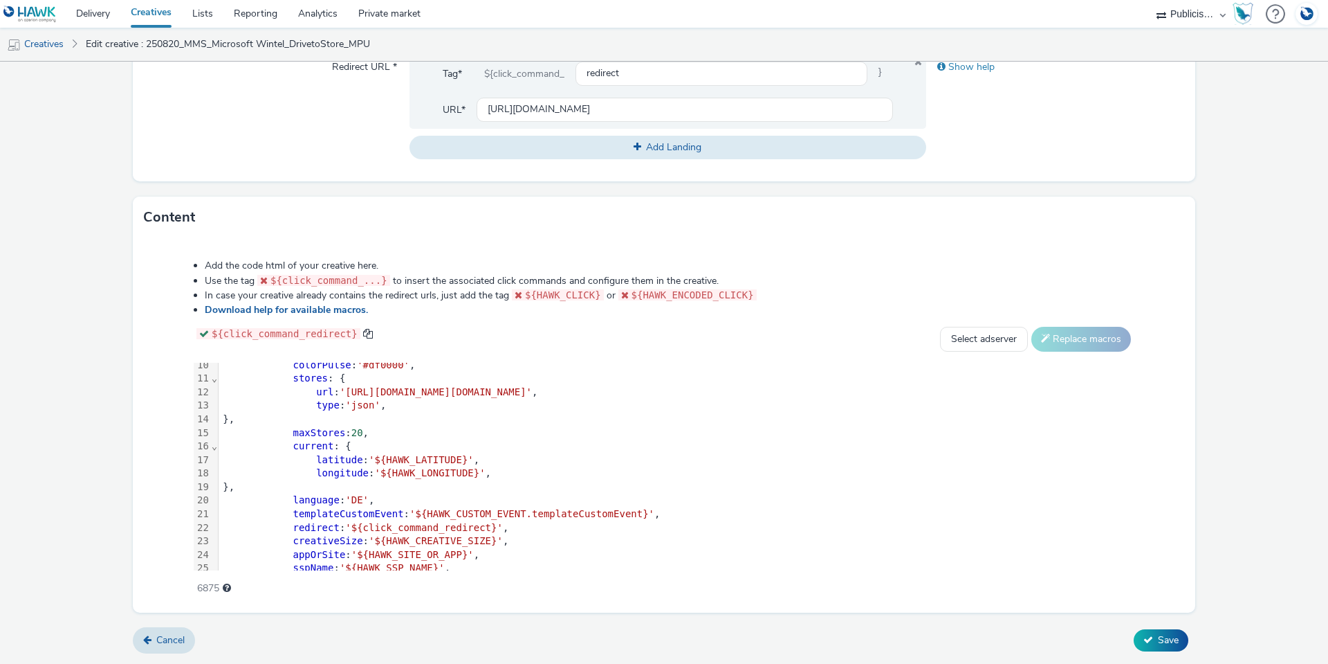
scroll to position [201, 0]
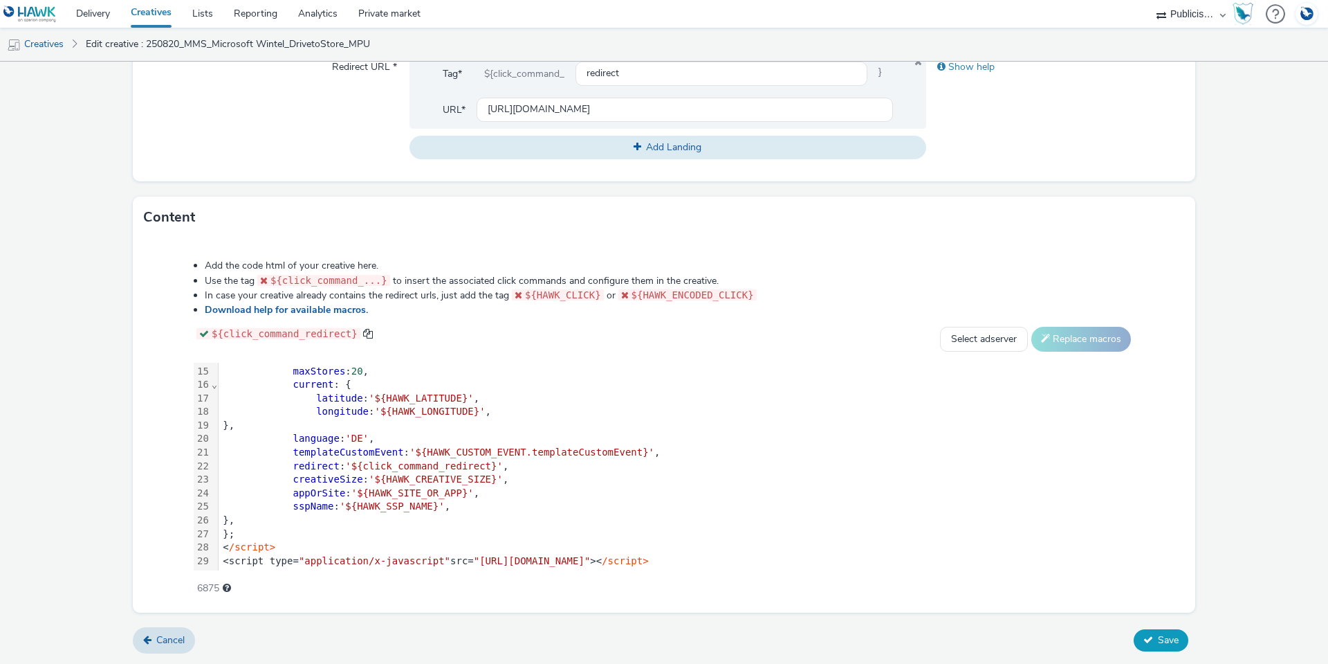
click at [1158, 641] on span "Save" at bounding box center [1168, 639] width 21 height 13
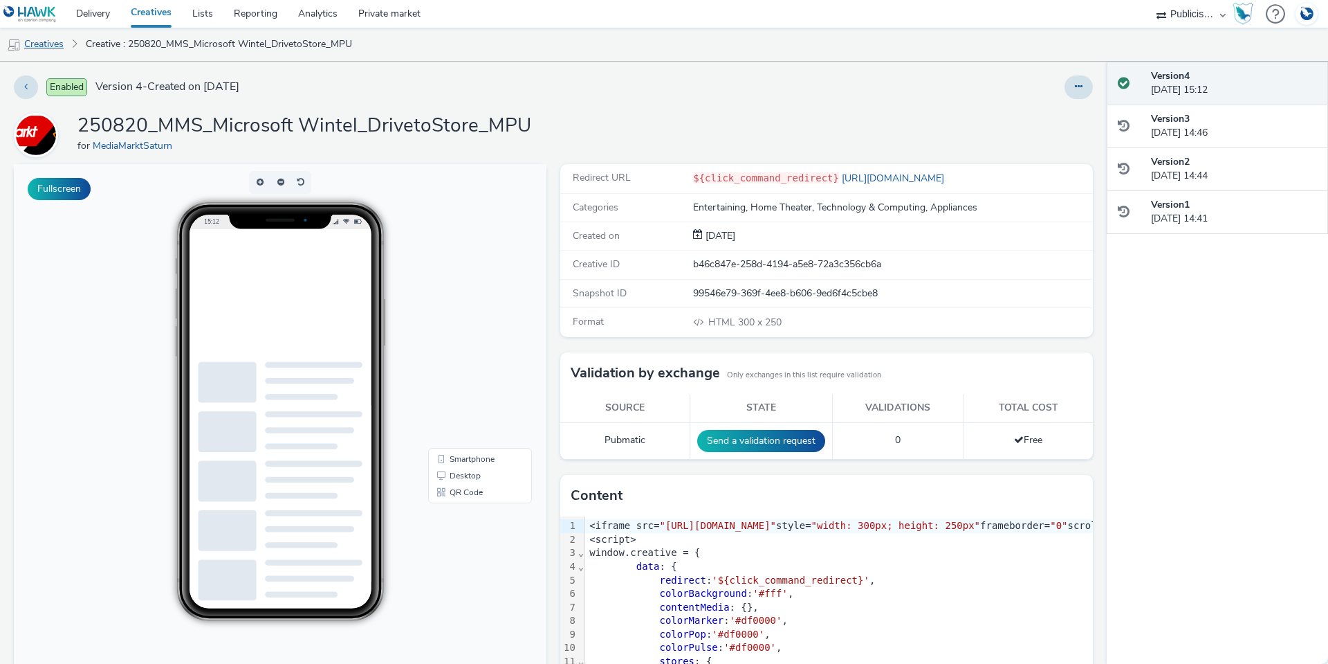
click at [38, 51] on link "Creatives" at bounding box center [35, 44] width 71 height 33
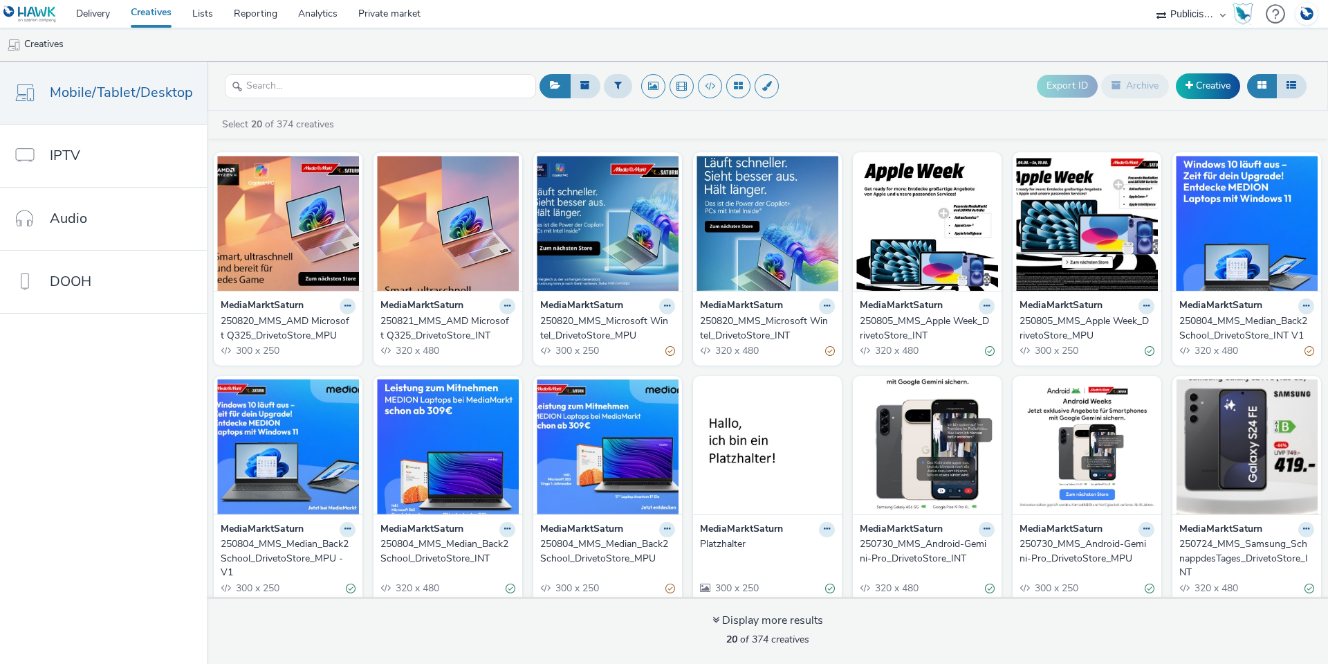
click at [430, 331] on div "250821_MMS_AMD Microsoft Q325_DrivetoStore_INT" at bounding box center [445, 328] width 129 height 28
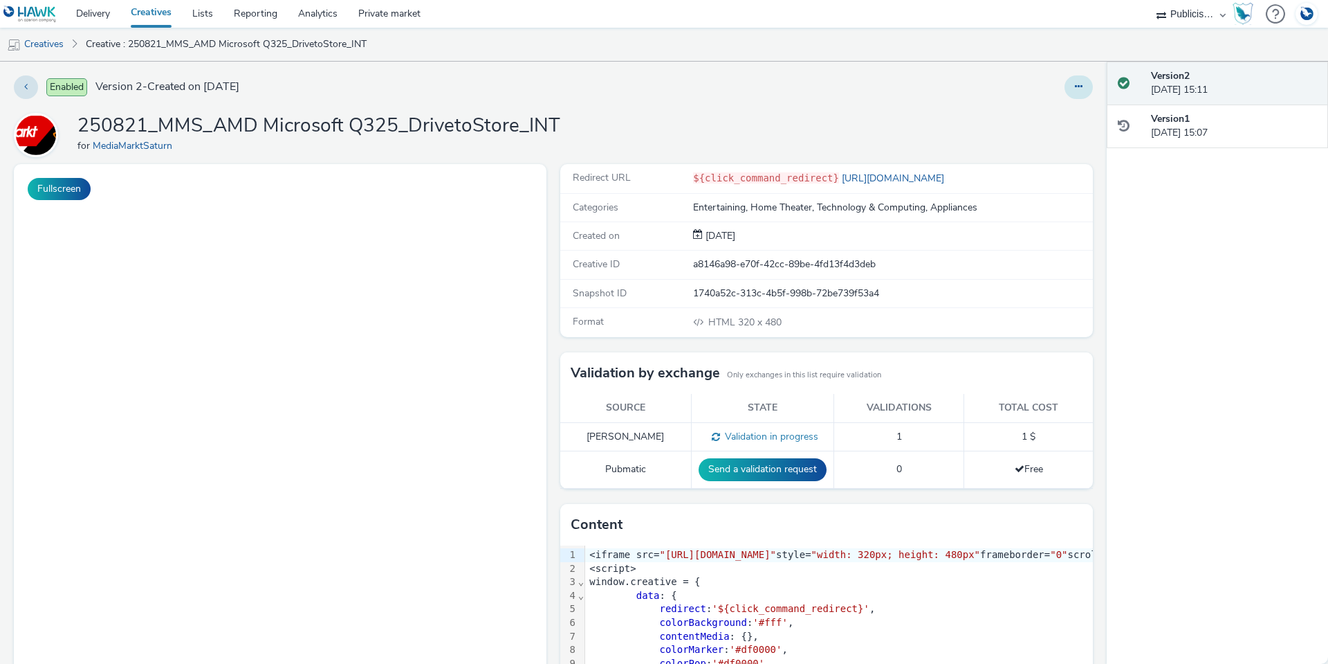
click at [1075, 83] on button at bounding box center [1079, 87] width 28 height 24
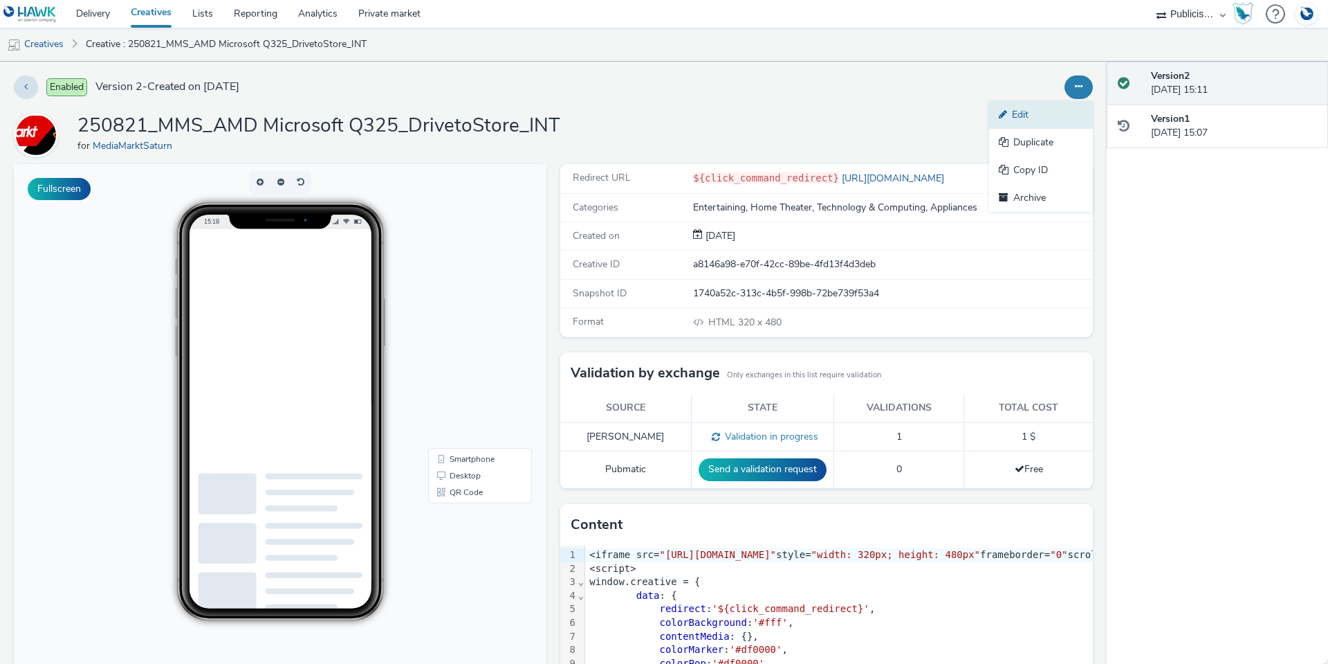
click at [1055, 116] on link "Edit" at bounding box center [1041, 115] width 104 height 28
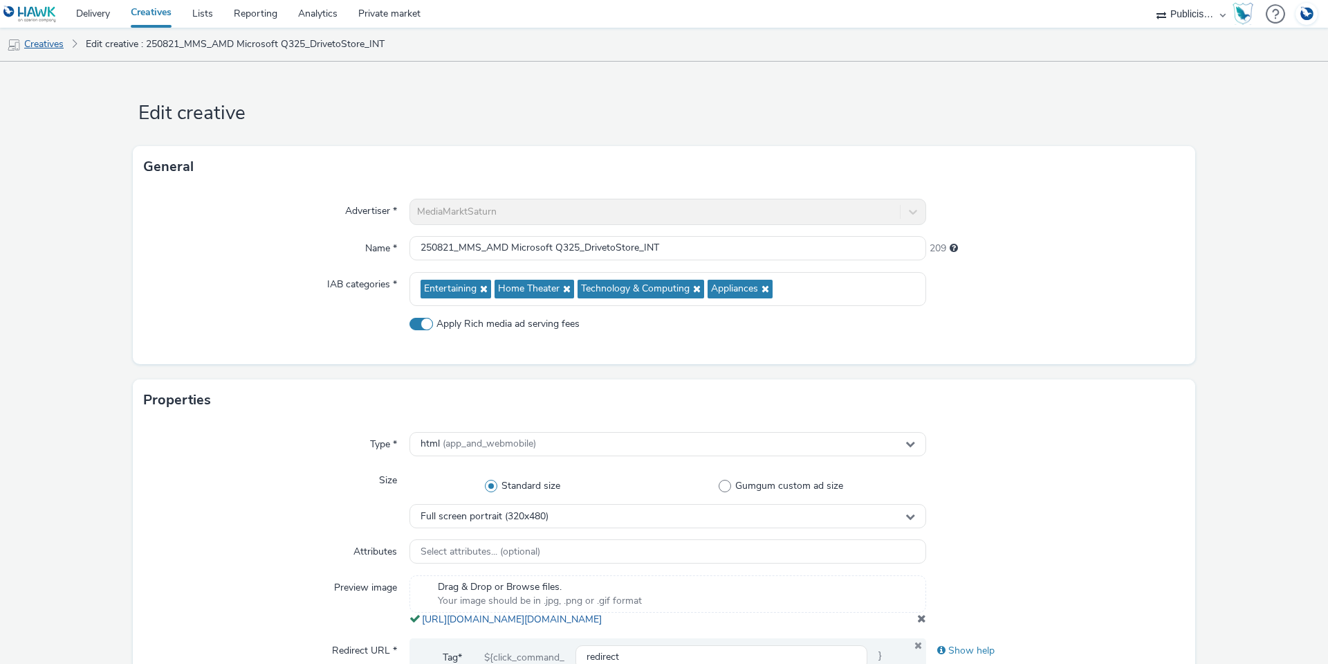
click at [50, 48] on link "Creatives" at bounding box center [35, 44] width 71 height 33
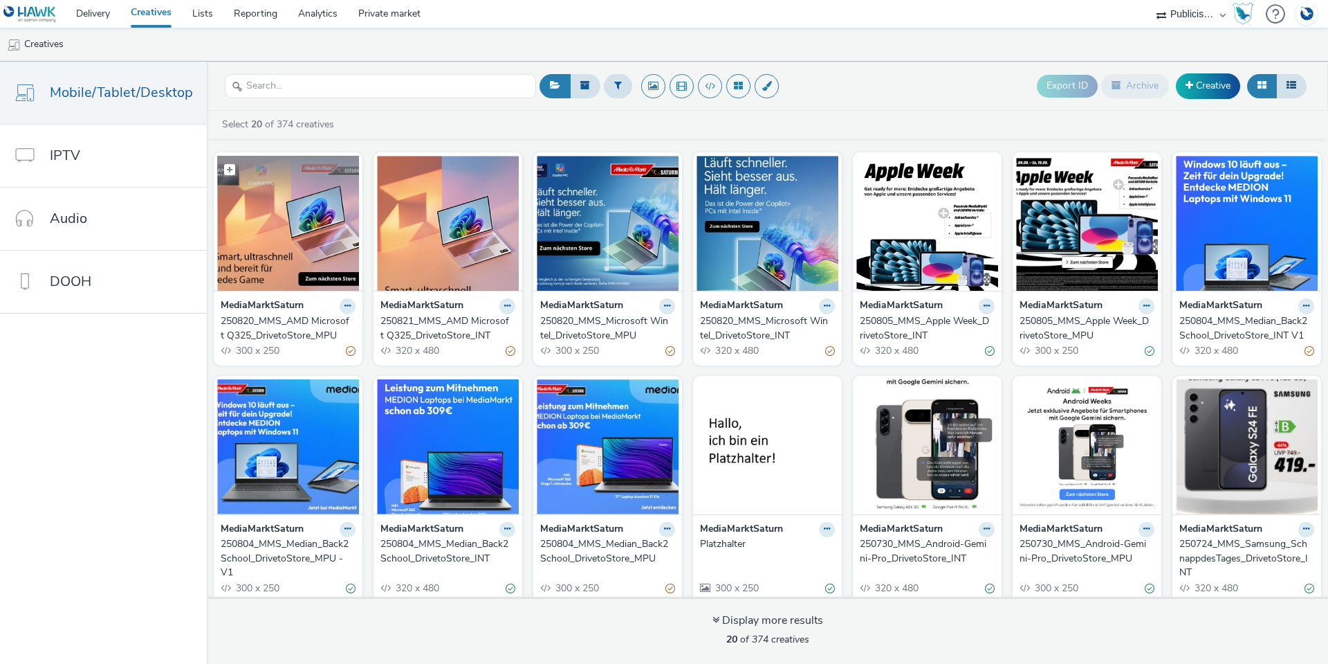
click at [282, 210] on img at bounding box center [288, 223] width 142 height 135
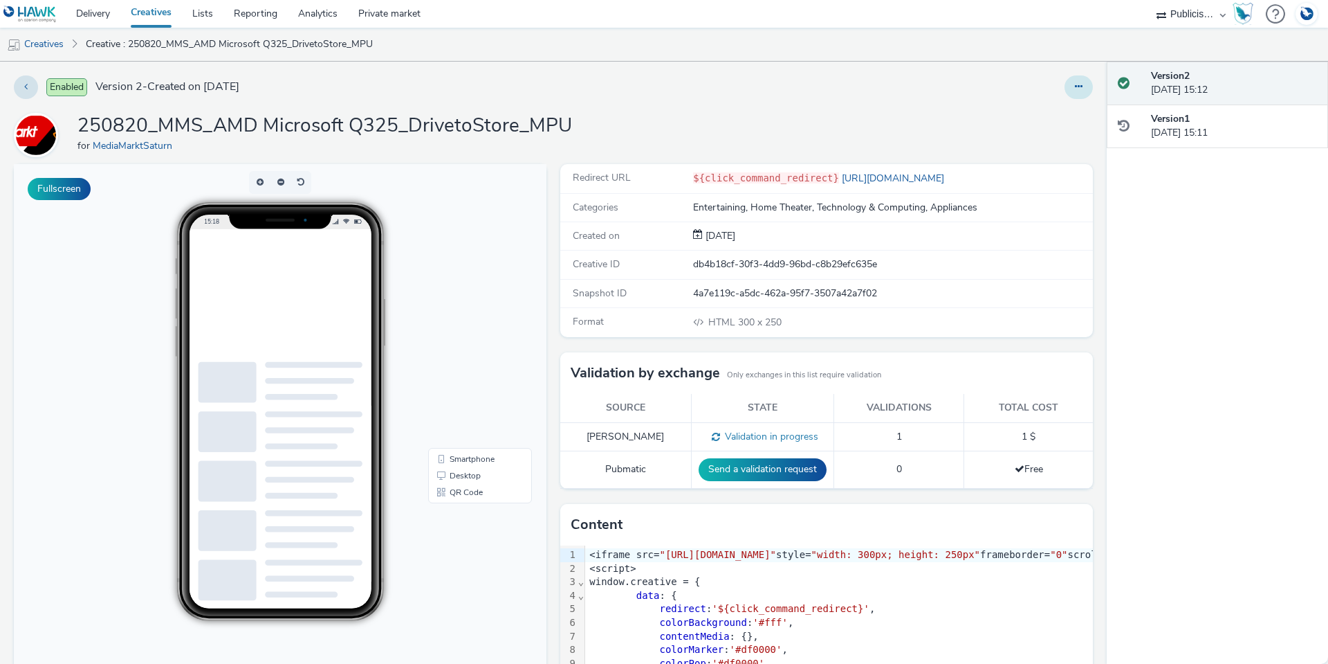
click at [1075, 84] on icon at bounding box center [1079, 87] width 8 height 10
click at [1045, 112] on link "Edit" at bounding box center [1041, 115] width 104 height 28
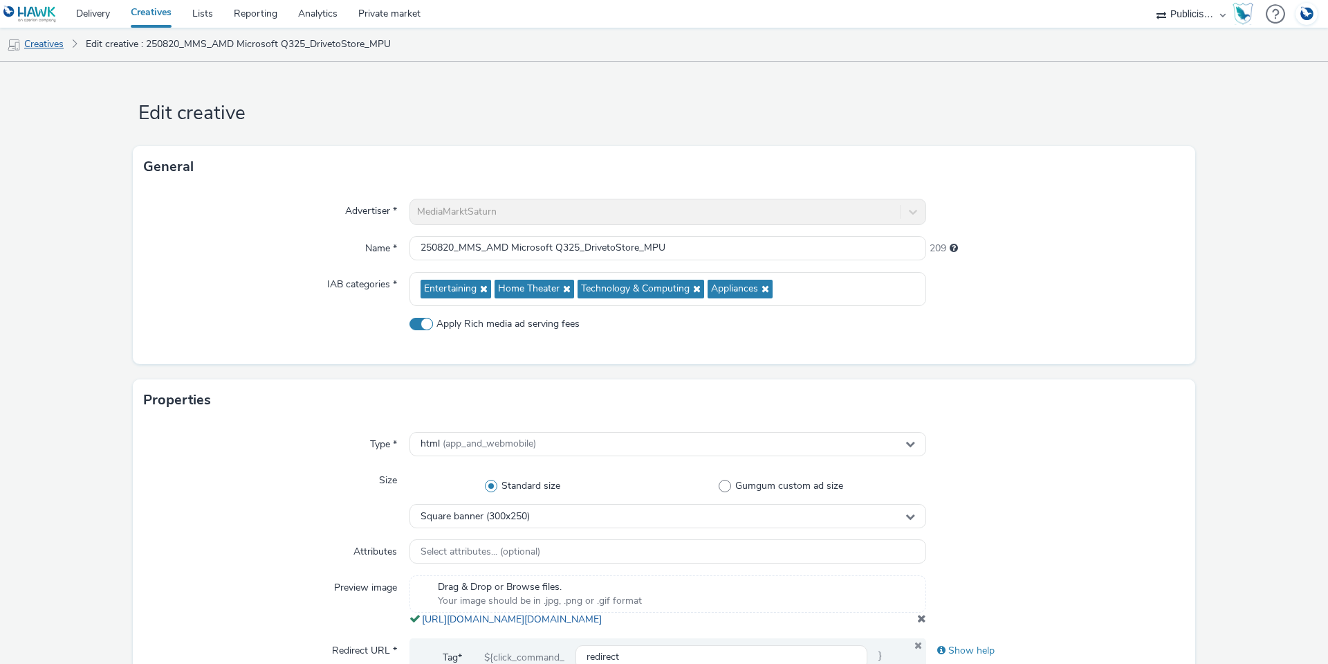
click at [52, 48] on link "Creatives" at bounding box center [35, 44] width 71 height 33
